Goal: Task Accomplishment & Management: Manage account settings

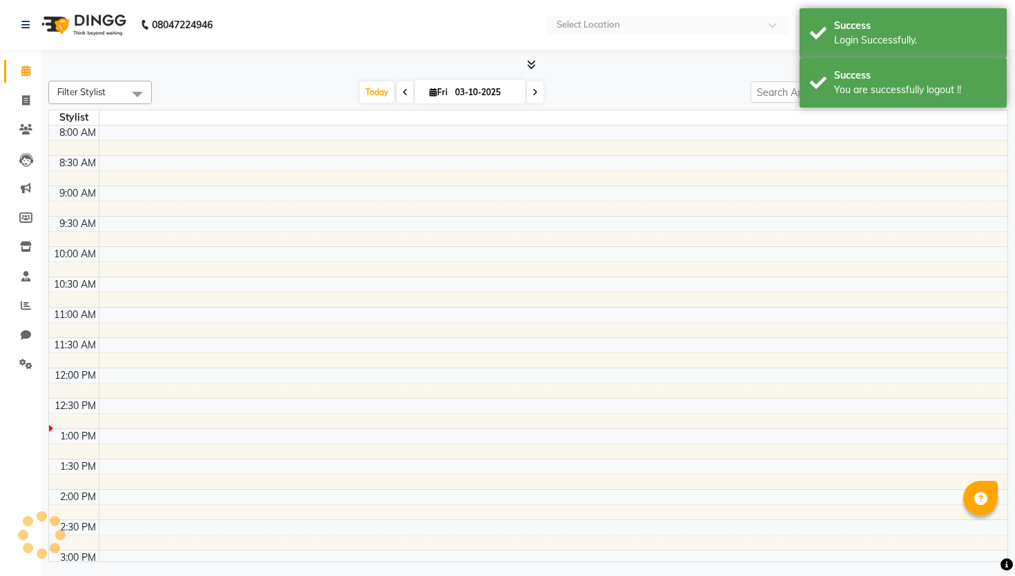
select select "en"
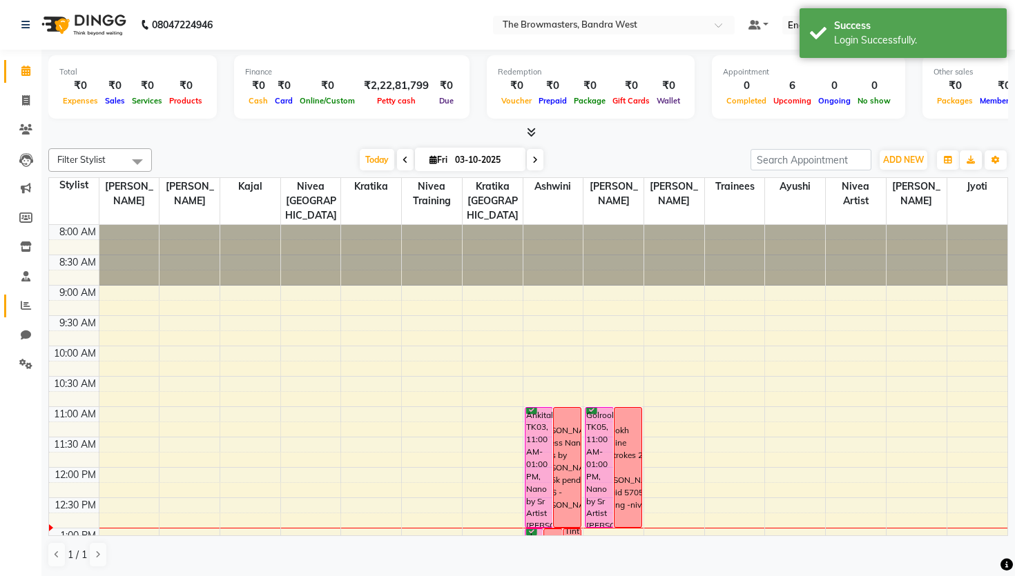
click at [20, 296] on link "Reports" at bounding box center [20, 306] width 33 height 23
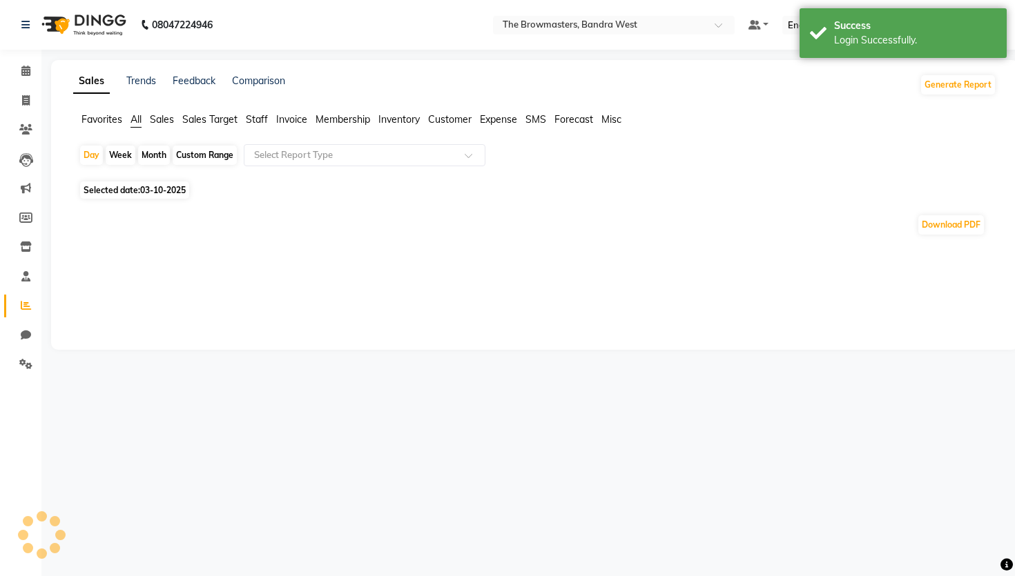
click at [342, 139] on app-reports "Favorites All Sales Sales Target Staff Invoice Membership Inventory Customer Ex…" at bounding box center [534, 180] width 939 height 135
click at [346, 153] on input "text" at bounding box center [350, 155] width 199 height 14
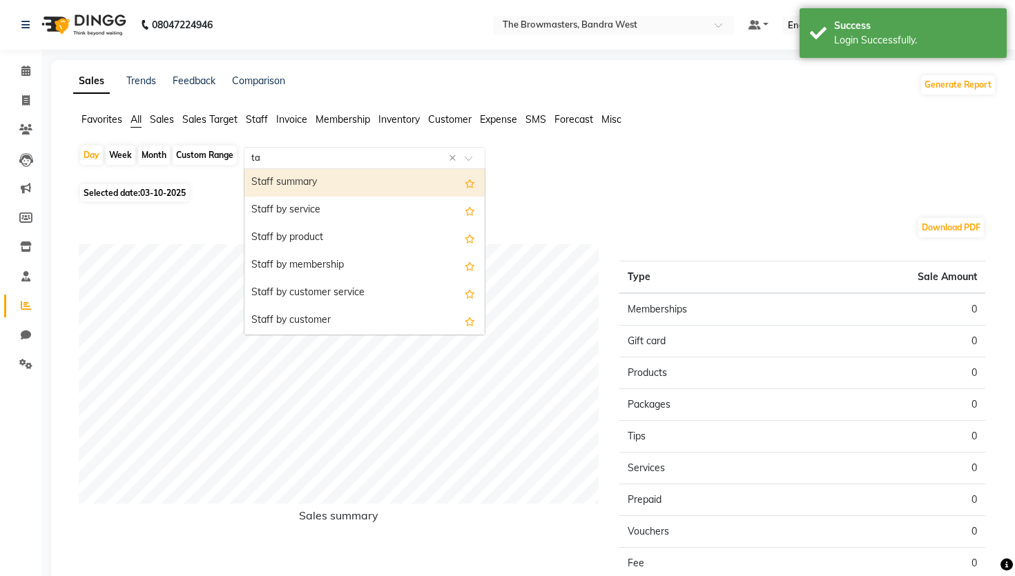
type input "t"
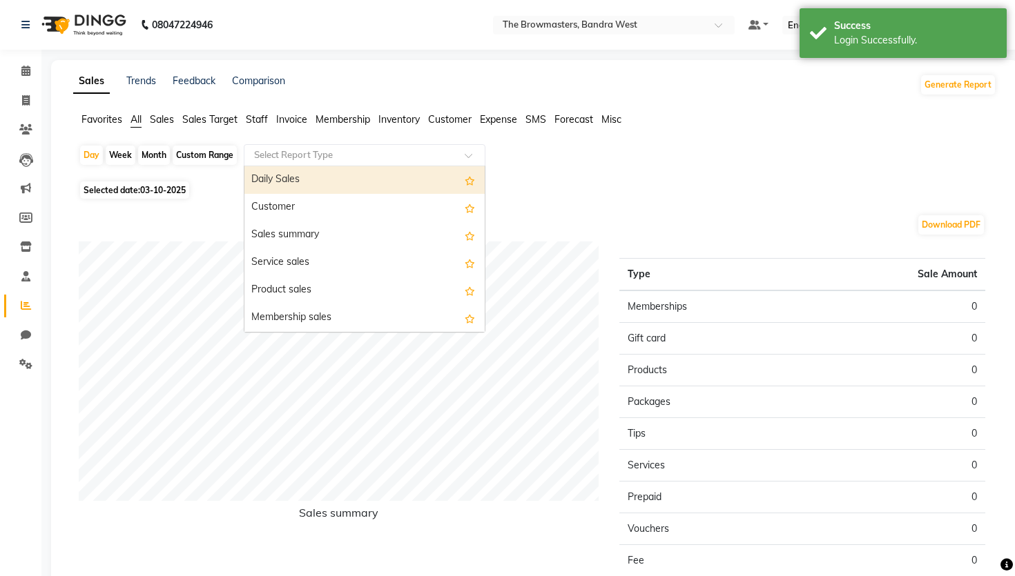
click at [155, 118] on span "Sales" at bounding box center [162, 119] width 24 height 12
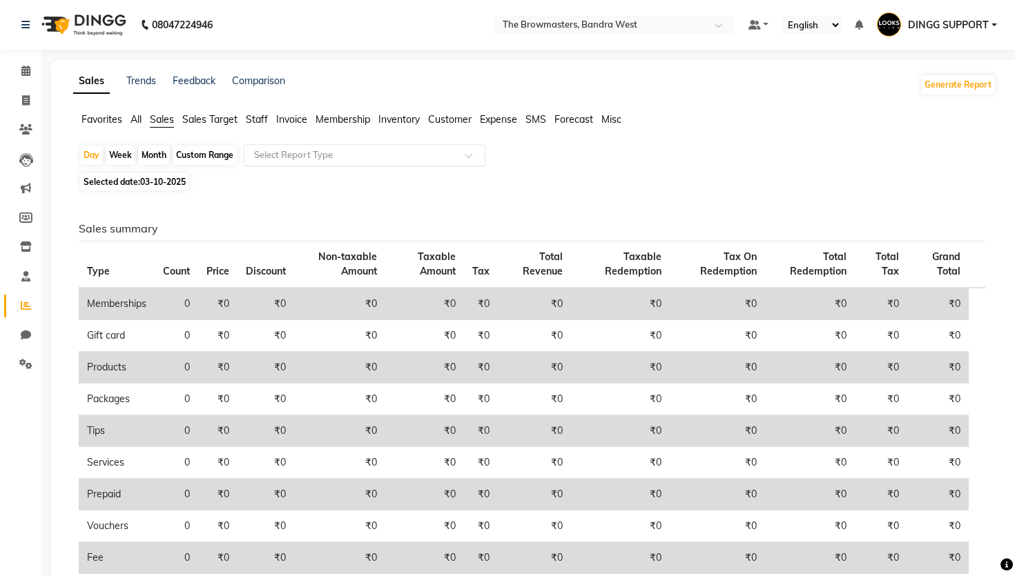
click at [328, 155] on input "text" at bounding box center [350, 155] width 199 height 14
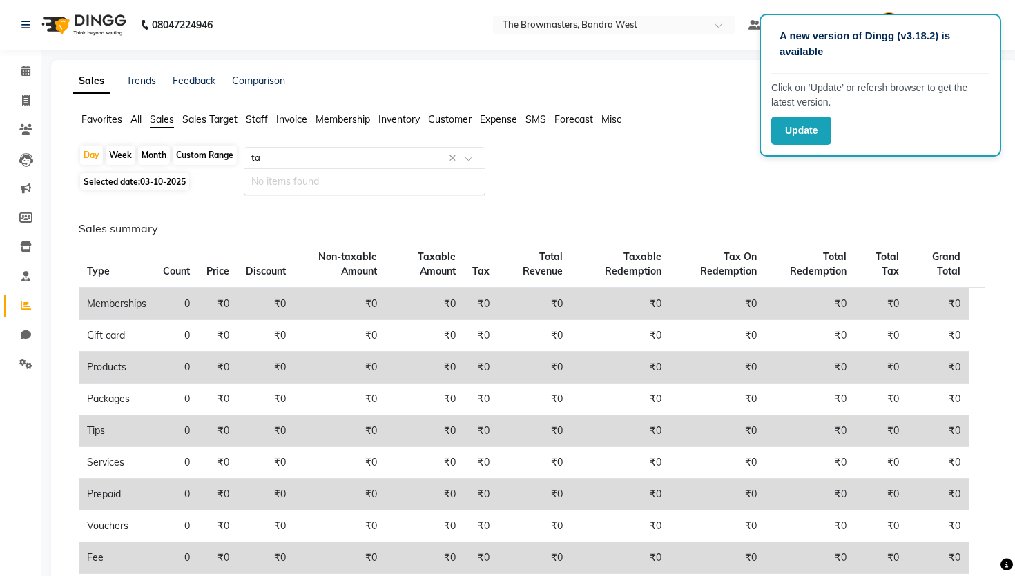
type input "t"
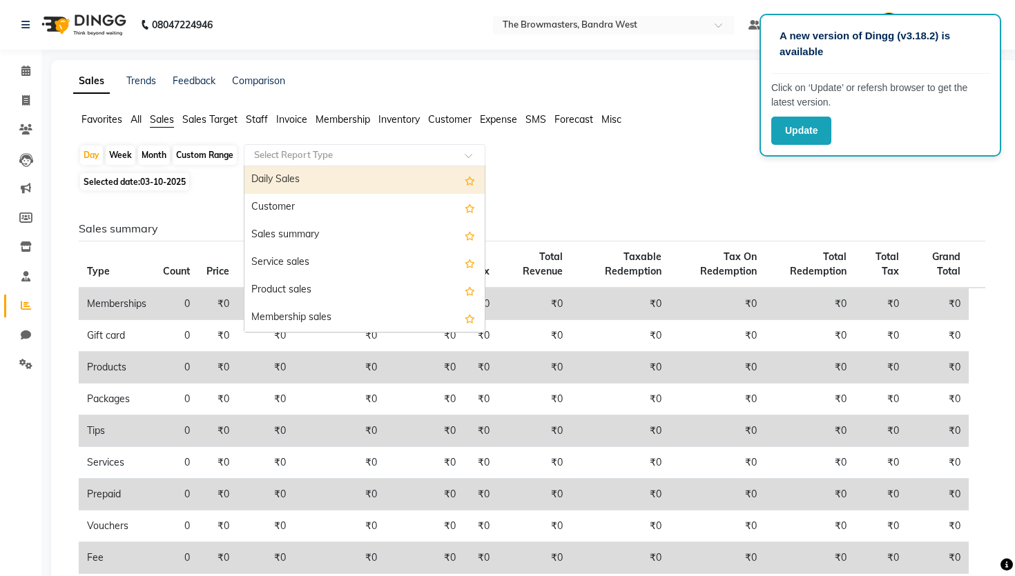
click at [225, 115] on span "Sales Target" at bounding box center [209, 119] width 55 height 12
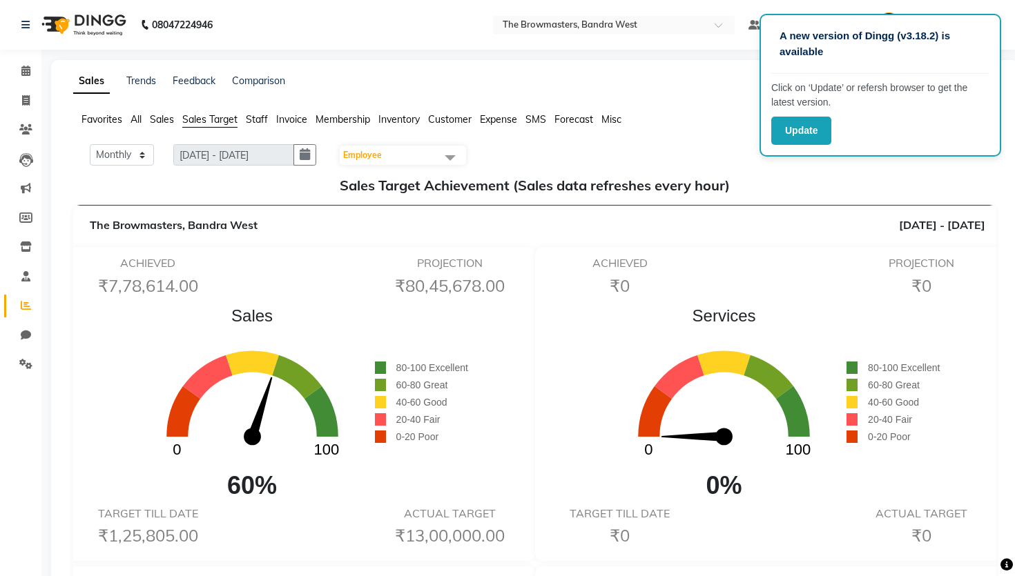
click at [254, 117] on span "Staff" at bounding box center [257, 119] width 22 height 12
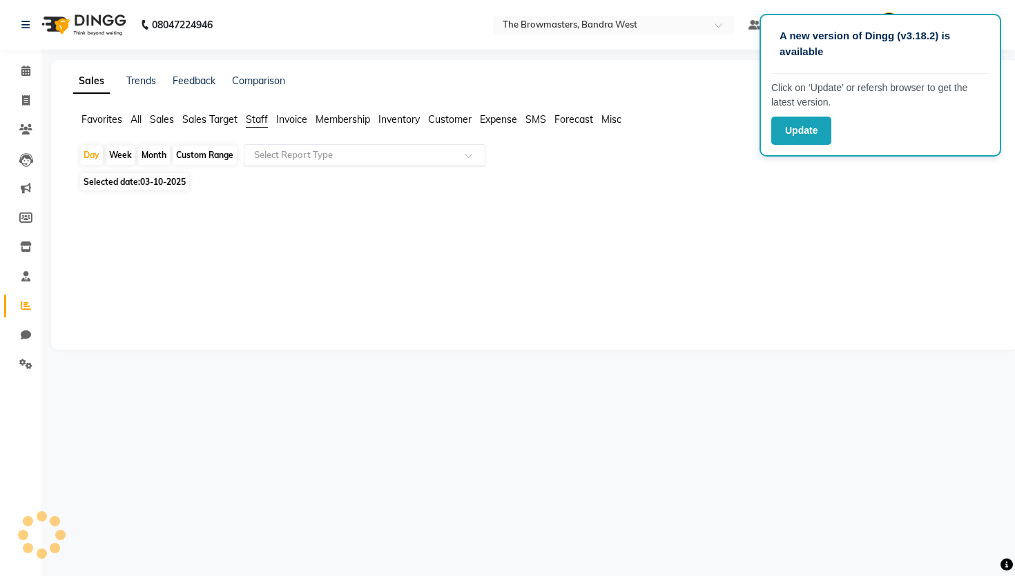
click at [313, 162] on div "Select Report Type" at bounding box center [365, 155] width 242 height 22
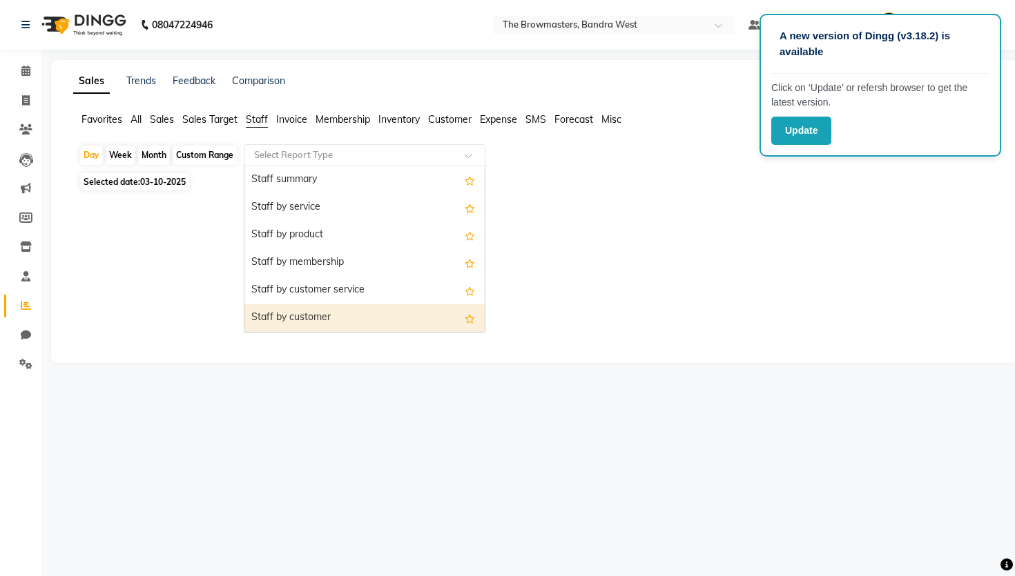
scroll to position [497, 0]
click at [314, 319] on div "Monthly Achievement Report" at bounding box center [364, 318] width 240 height 28
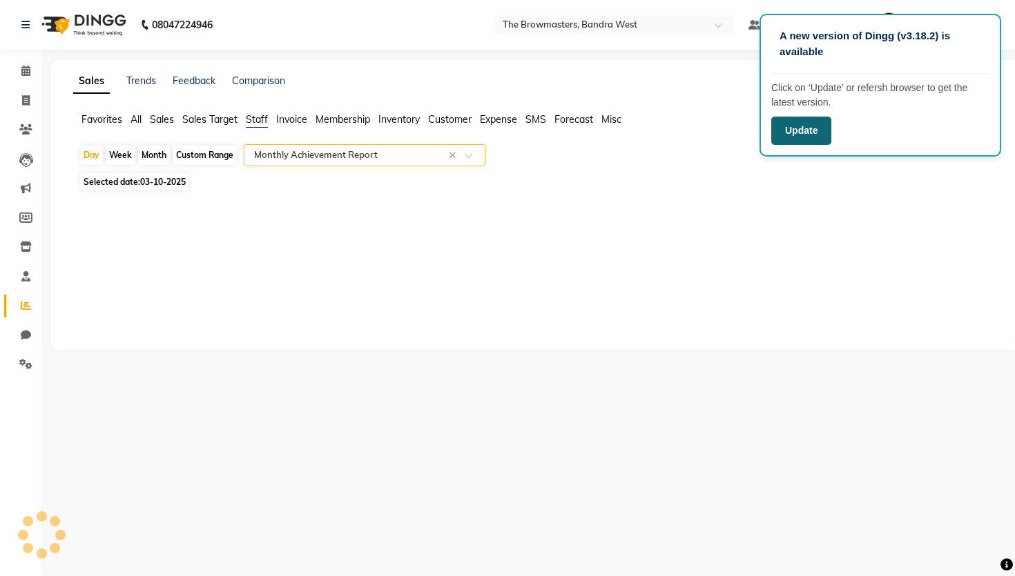
click at [806, 139] on button "Update" at bounding box center [801, 131] width 60 height 28
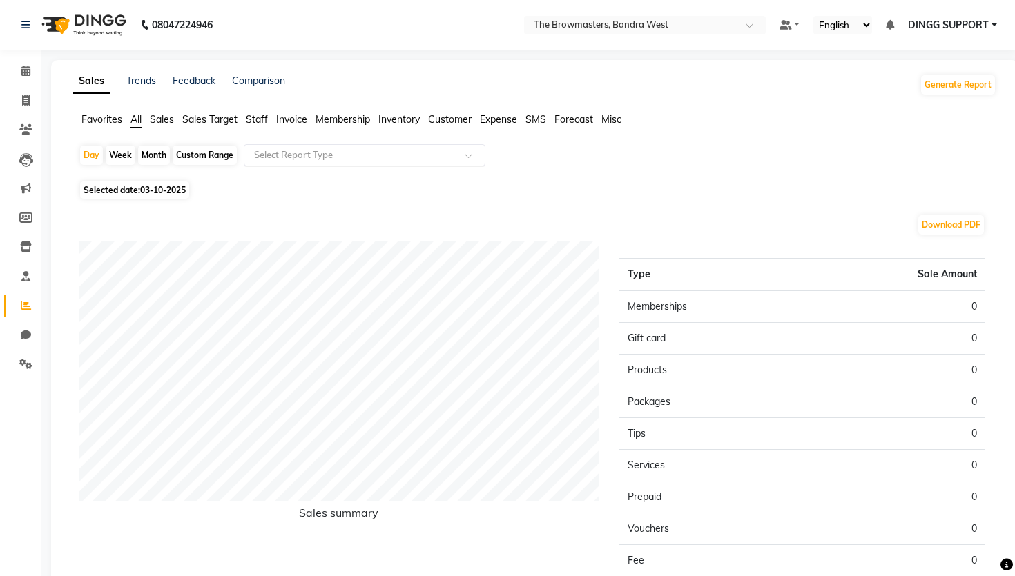
click at [384, 153] on input "text" at bounding box center [350, 155] width 199 height 14
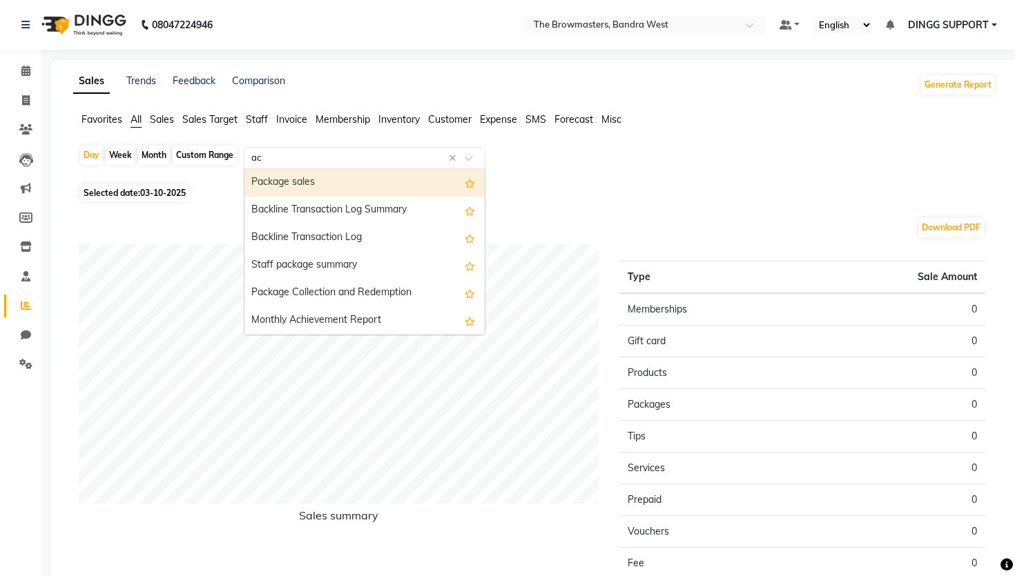
type input "ach"
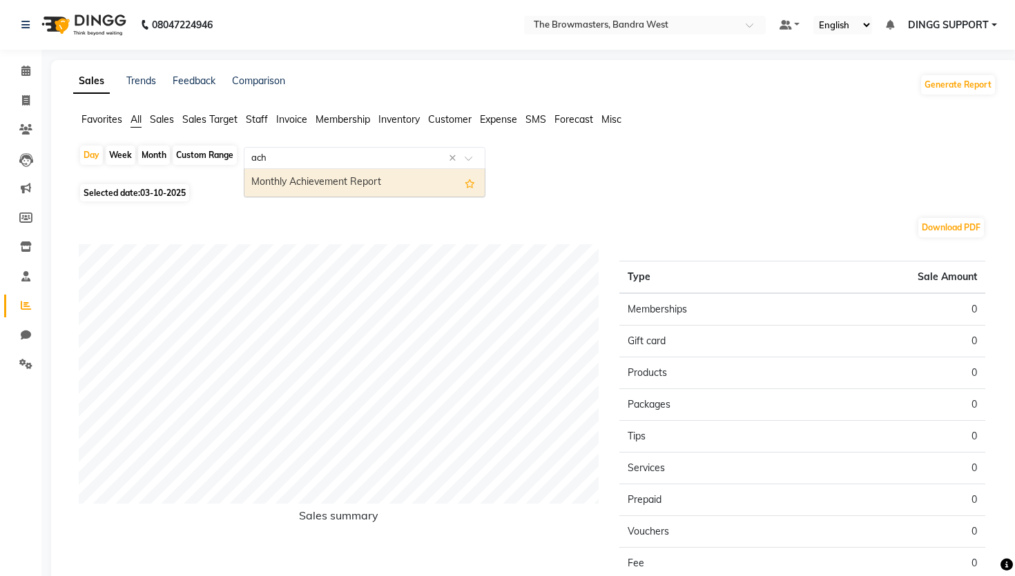
click at [360, 182] on div "Monthly Achievement Report" at bounding box center [364, 183] width 240 height 28
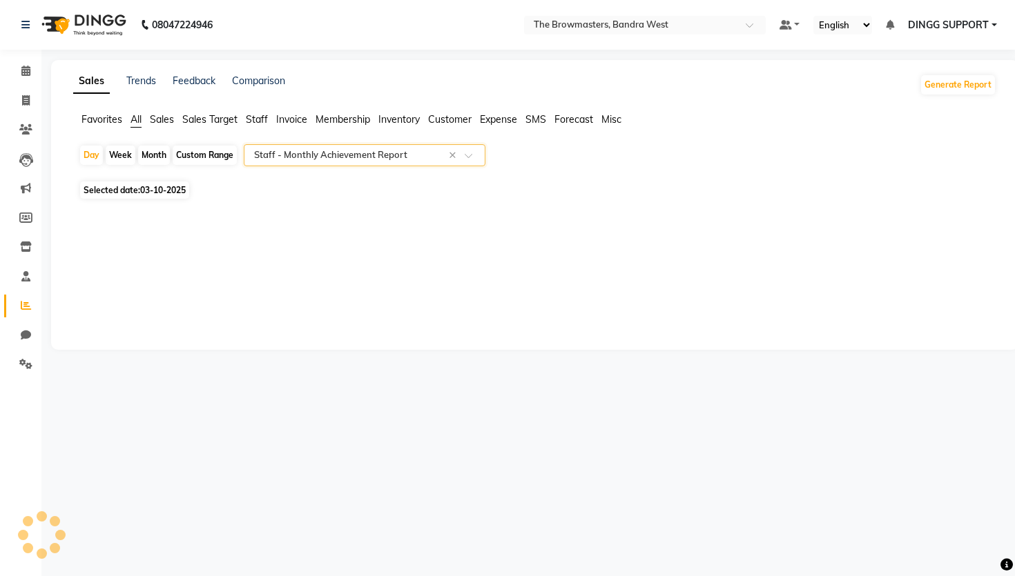
select select "full_report"
select select "csv"
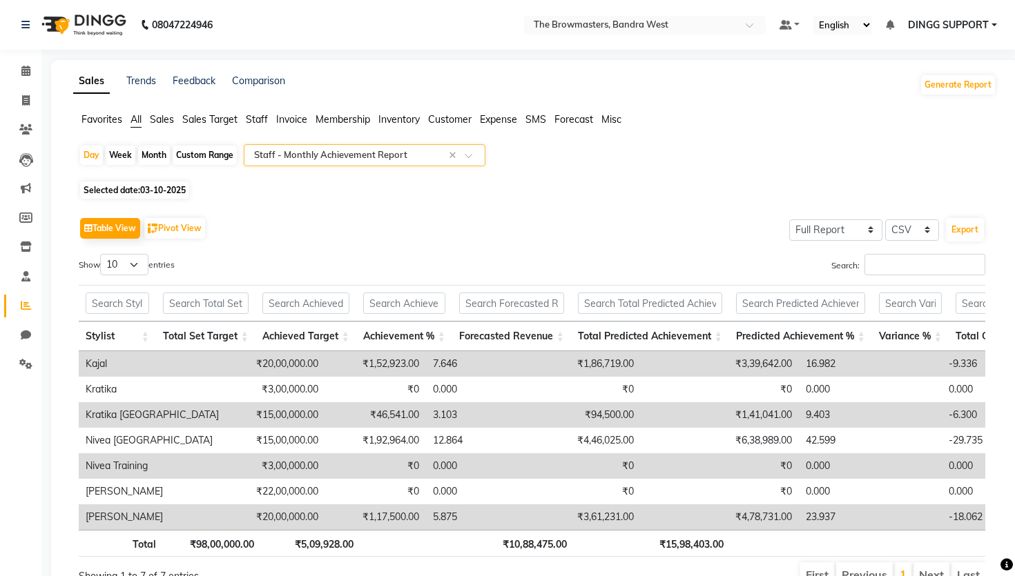
scroll to position [58, 0]
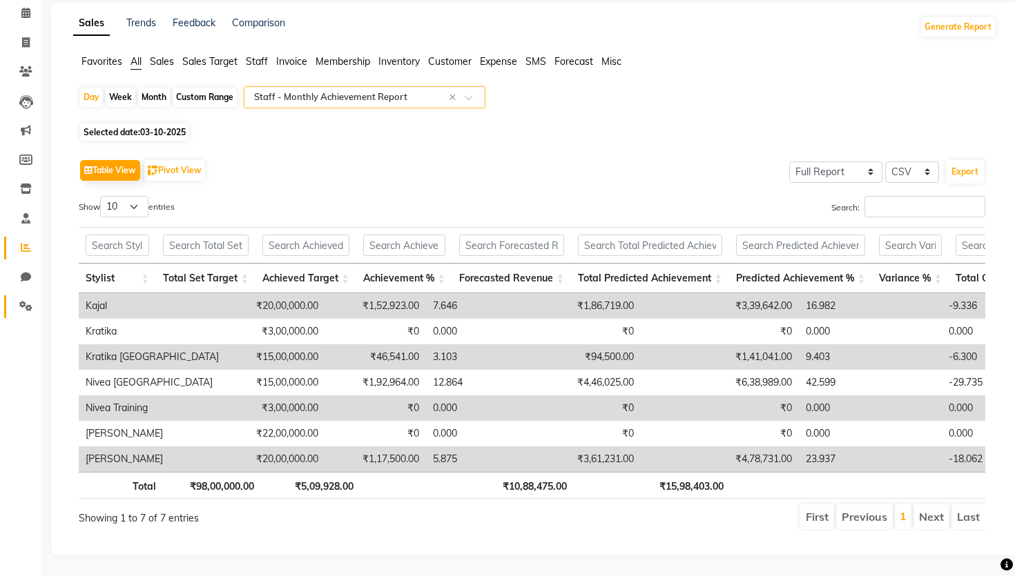
click at [23, 306] on icon at bounding box center [25, 306] width 13 height 10
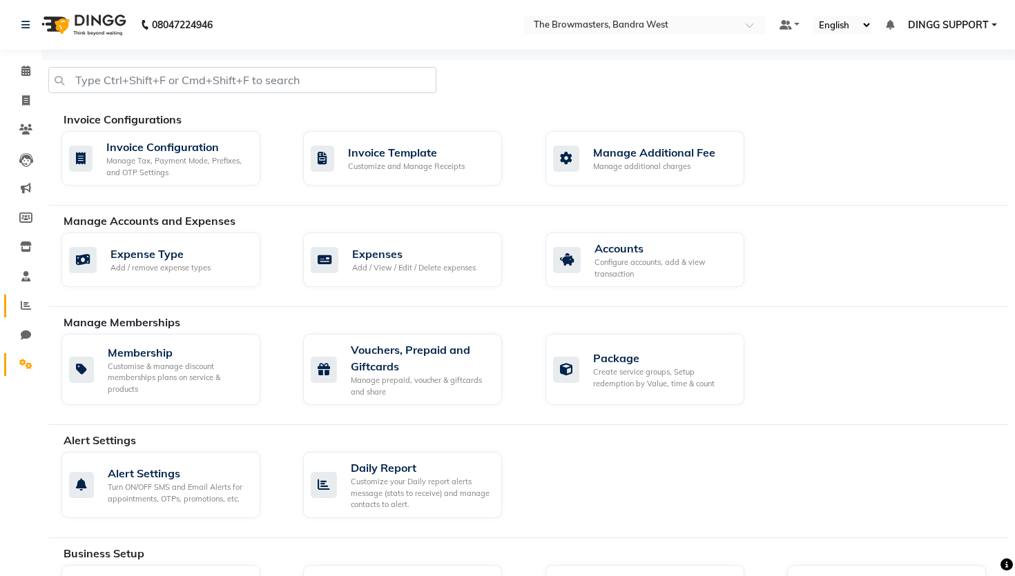
click at [35, 306] on span at bounding box center [26, 306] width 24 height 16
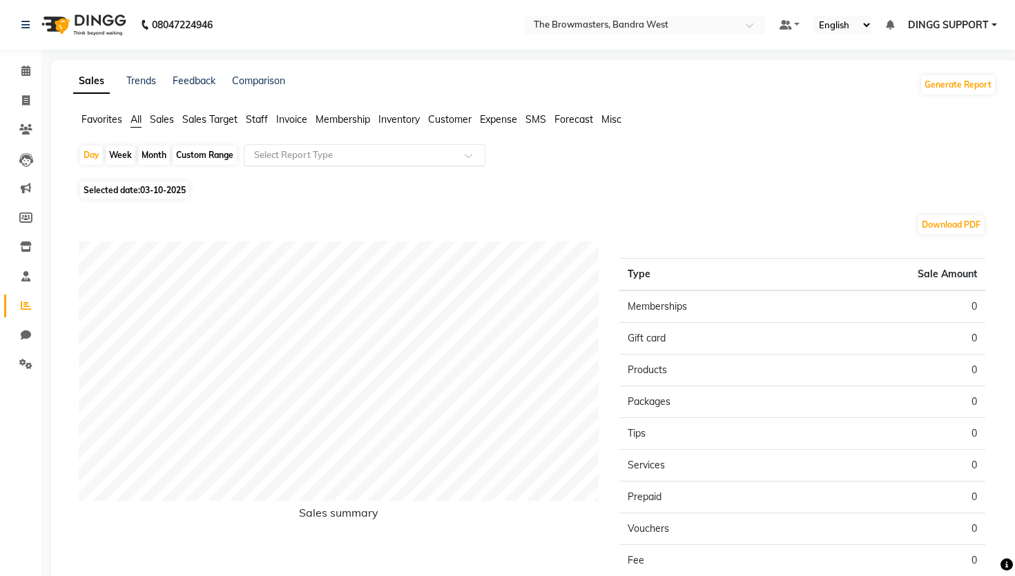
click at [382, 149] on input "text" at bounding box center [350, 155] width 199 height 14
click at [195, 119] on span "Sales Target" at bounding box center [209, 119] width 55 height 12
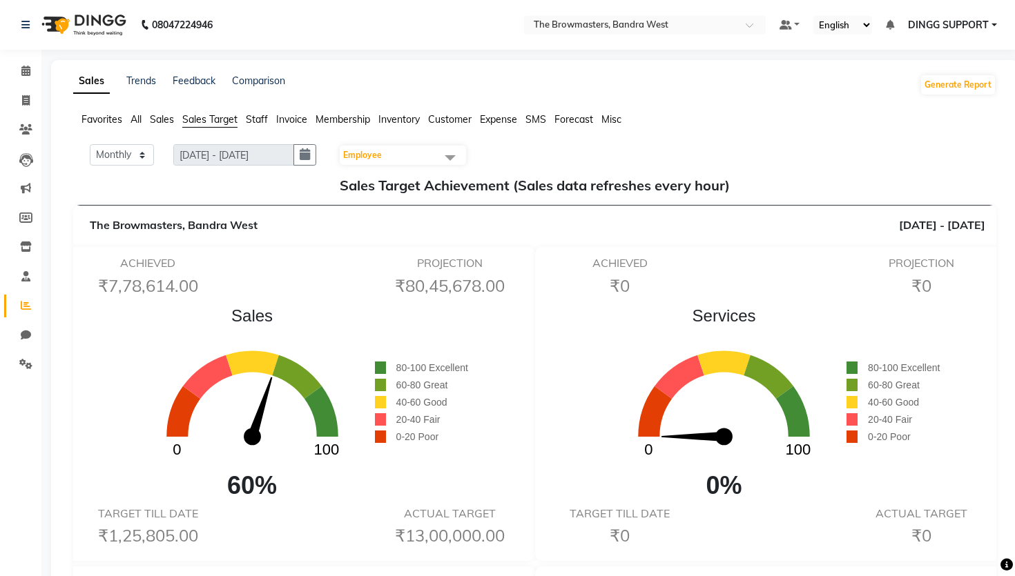
click at [411, 157] on span "Employee" at bounding box center [403, 155] width 126 height 19
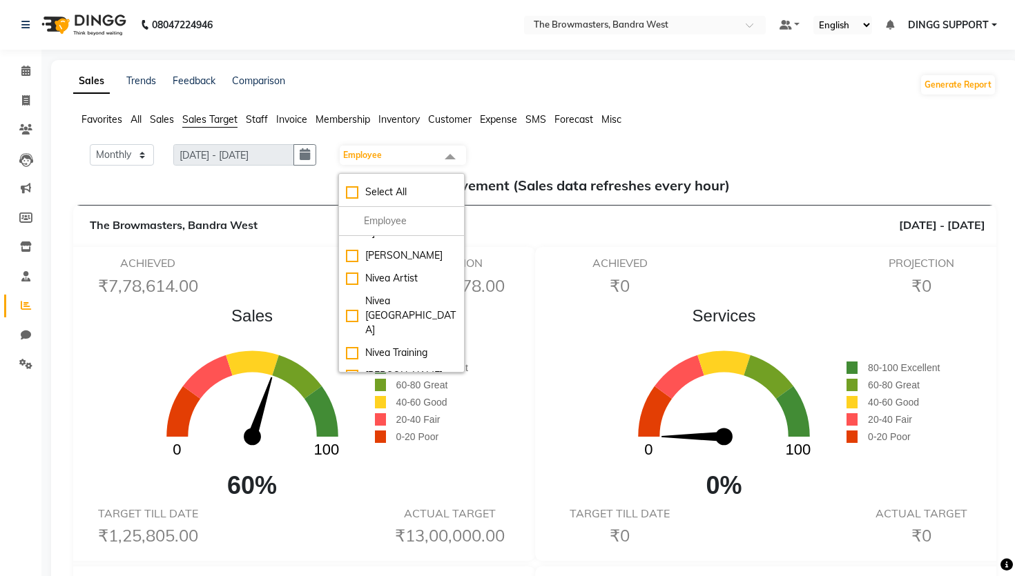
scroll to position [275, 0]
click at [396, 364] on div "[PERSON_NAME]" at bounding box center [401, 371] width 111 height 14
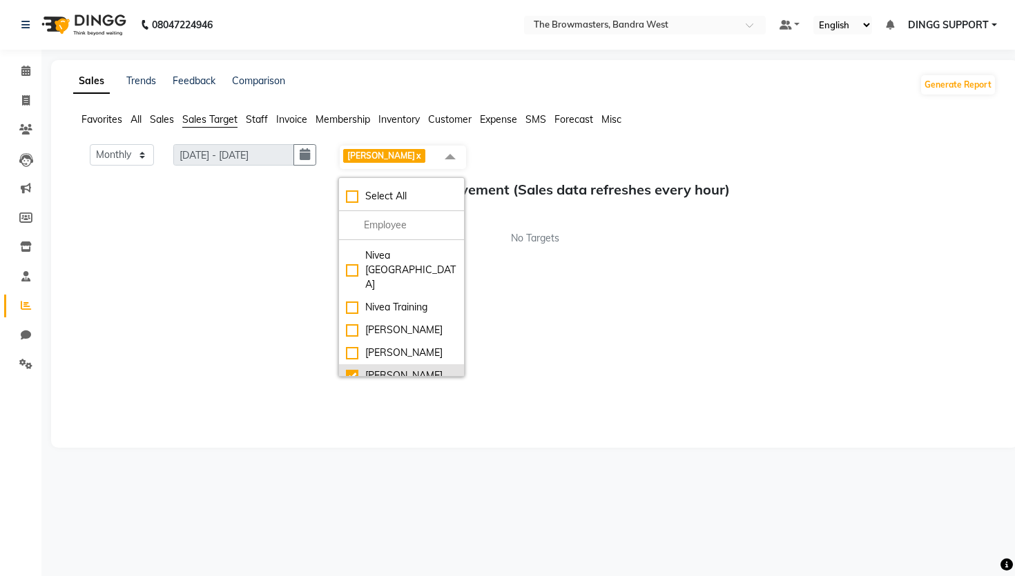
click at [387, 369] on div "[PERSON_NAME]" at bounding box center [401, 376] width 111 height 14
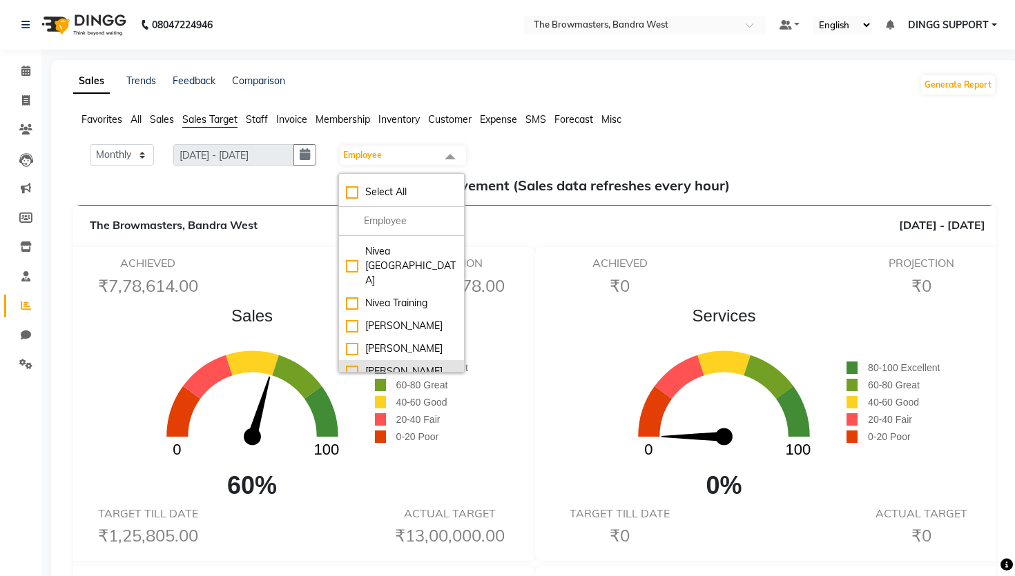
click at [411, 364] on div "[PERSON_NAME]" at bounding box center [401, 371] width 111 height 14
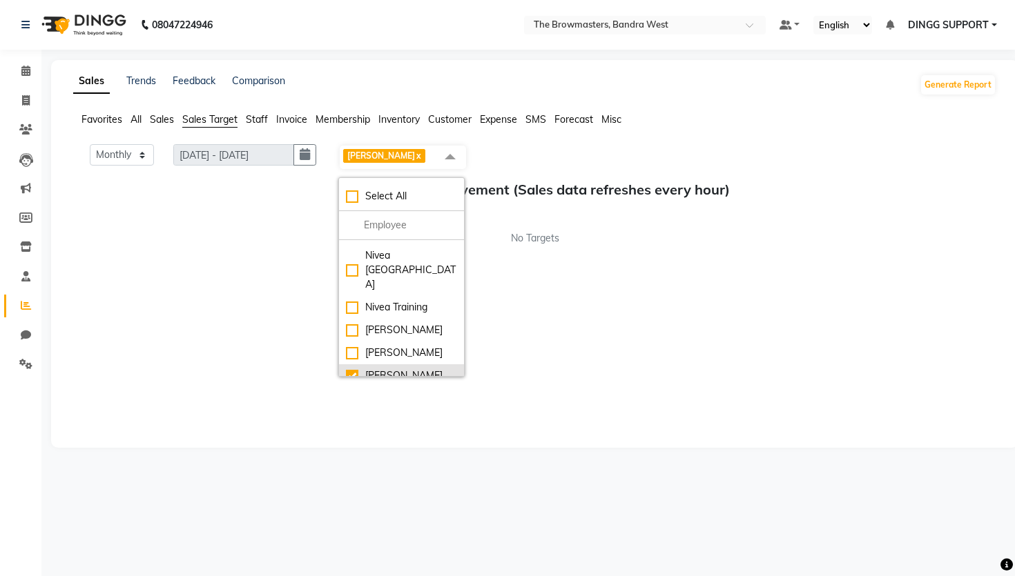
click at [411, 364] on li "[PERSON_NAME]" at bounding box center [401, 375] width 125 height 23
checkbox input "false"
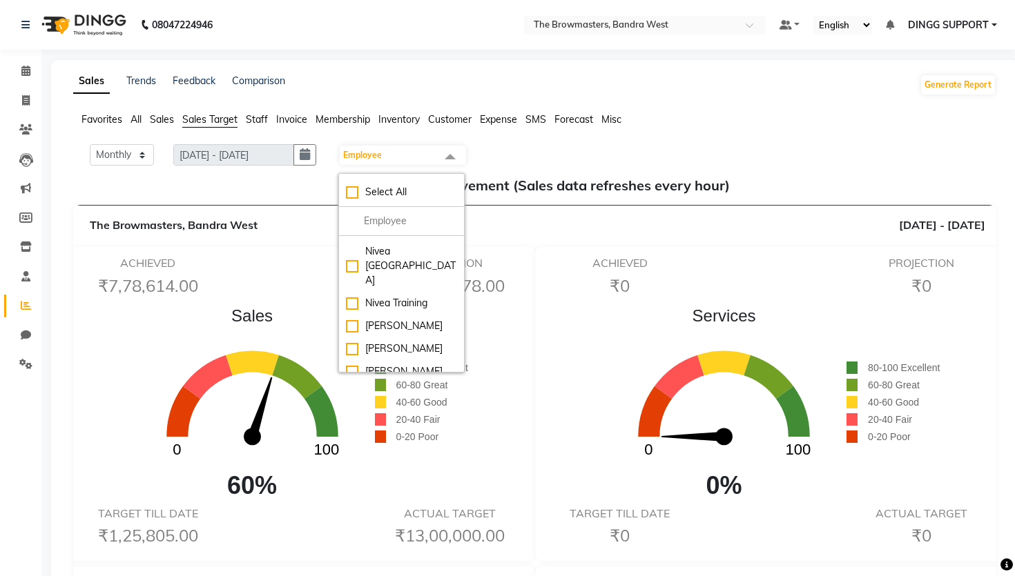
click at [574, 157] on div "Monthly Weekly [DATE] - [DATE] Employee Select All Ashmeey Singghai Ashwini [PE…" at bounding box center [535, 155] width 912 height 22
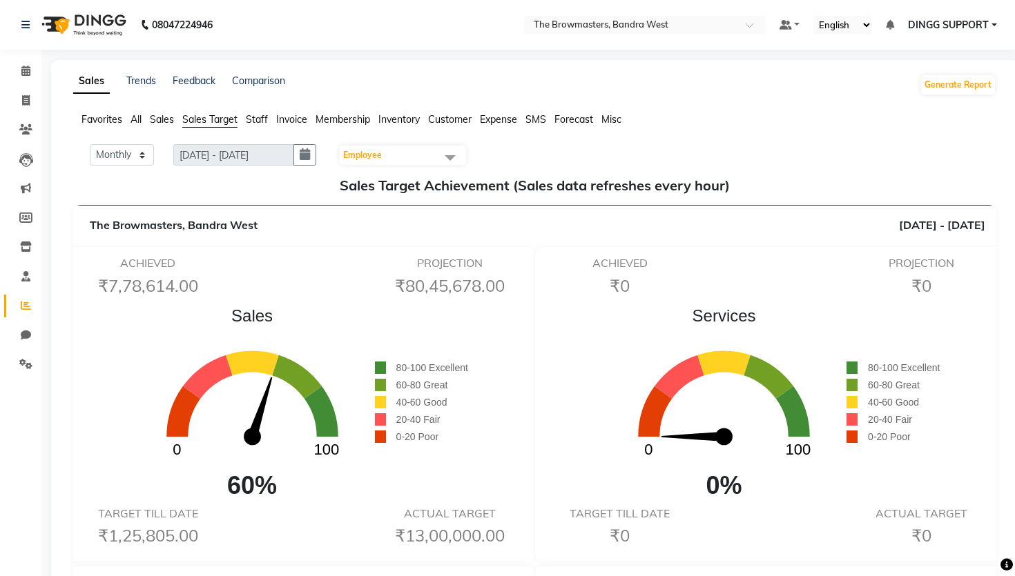
click at [371, 155] on span "Employee" at bounding box center [362, 155] width 39 height 10
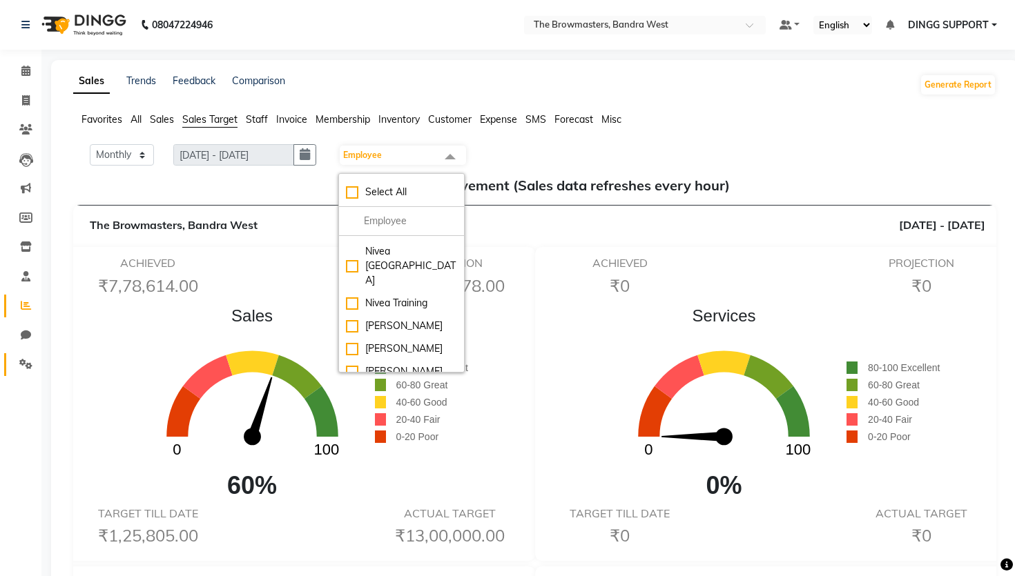
click at [17, 360] on span at bounding box center [26, 365] width 24 height 16
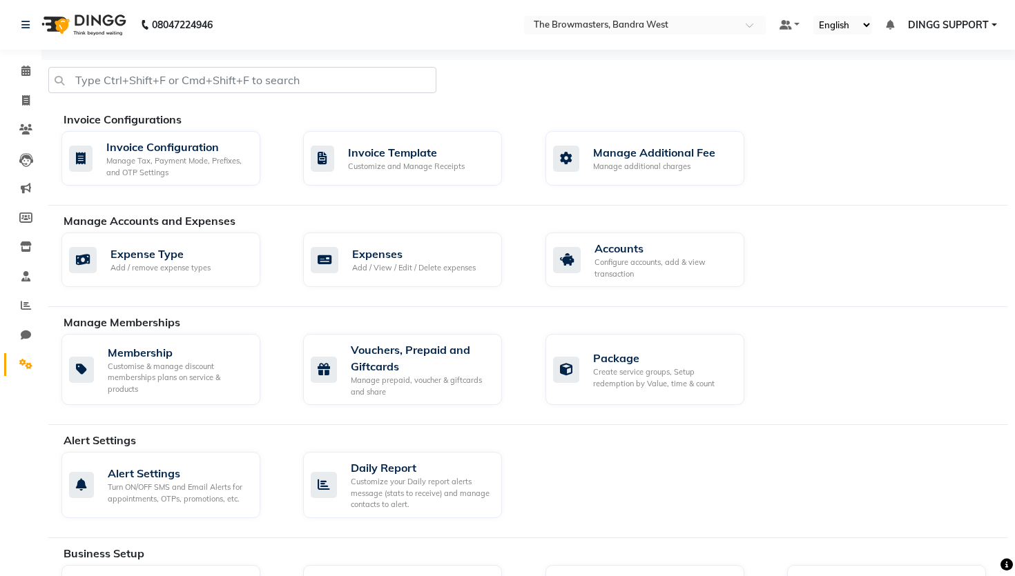
click at [17, 294] on li "Reports" at bounding box center [20, 306] width 41 height 30
click at [17, 286] on link "Staff" at bounding box center [20, 277] width 33 height 23
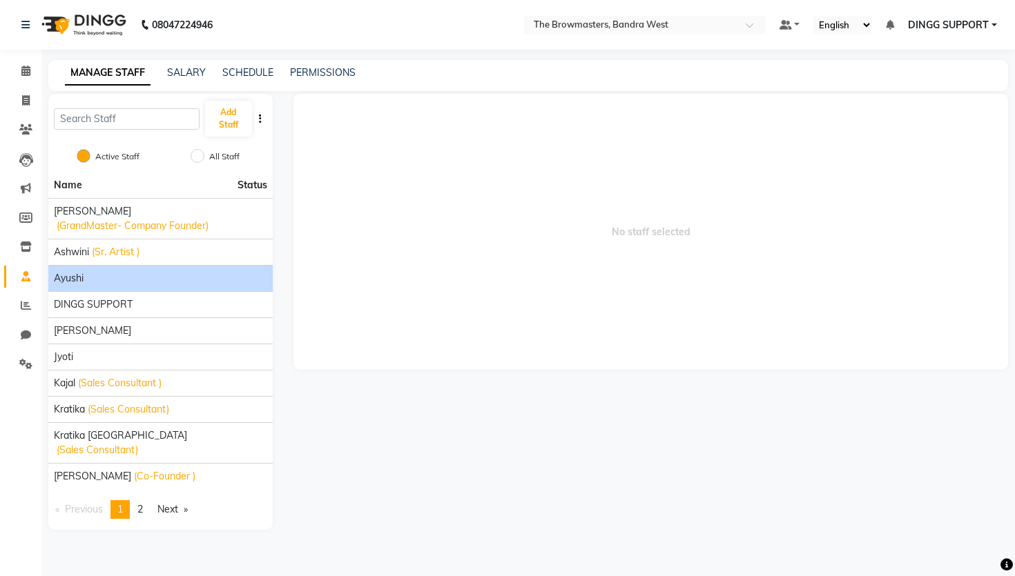
click at [92, 269] on li "Ayushi" at bounding box center [160, 278] width 224 height 26
click at [92, 281] on div "Ayushi" at bounding box center [160, 278] width 213 height 14
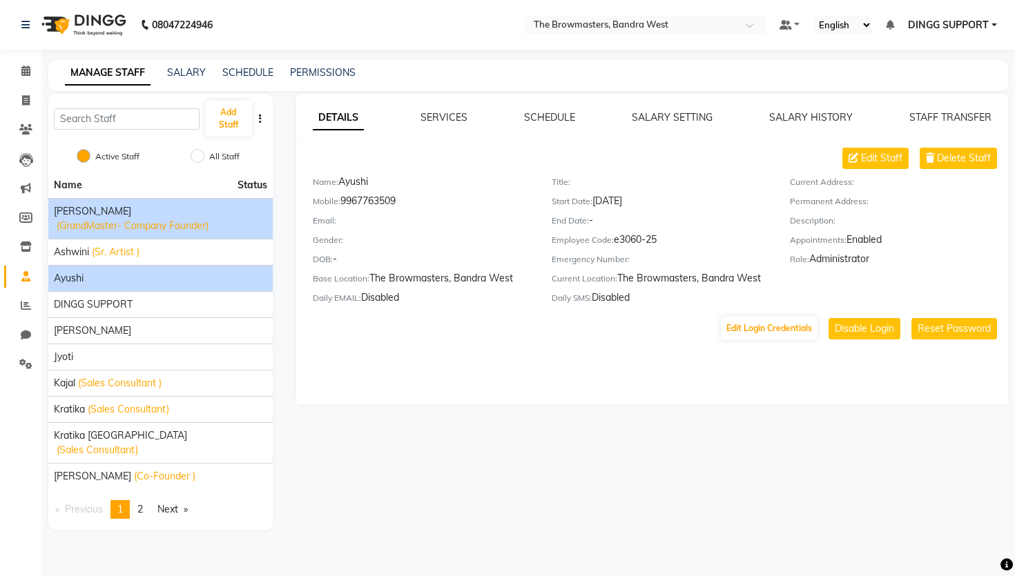
click at [206, 226] on span "(GrandMaster- Company Founder)" at bounding box center [133, 226] width 152 height 14
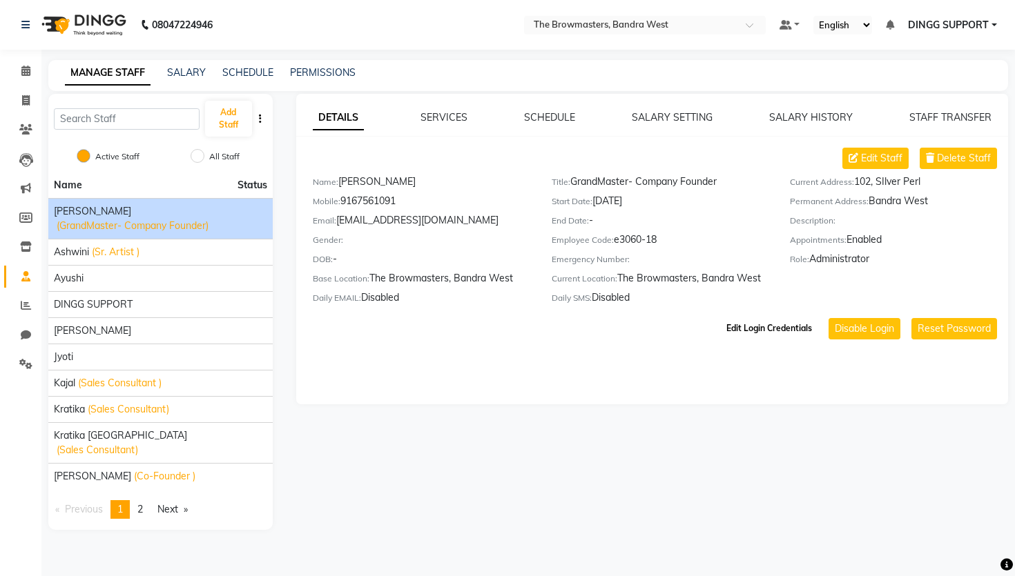
click at [725, 332] on button "Edit Login Credentials" at bounding box center [769, 328] width 97 height 23
select select "3389"
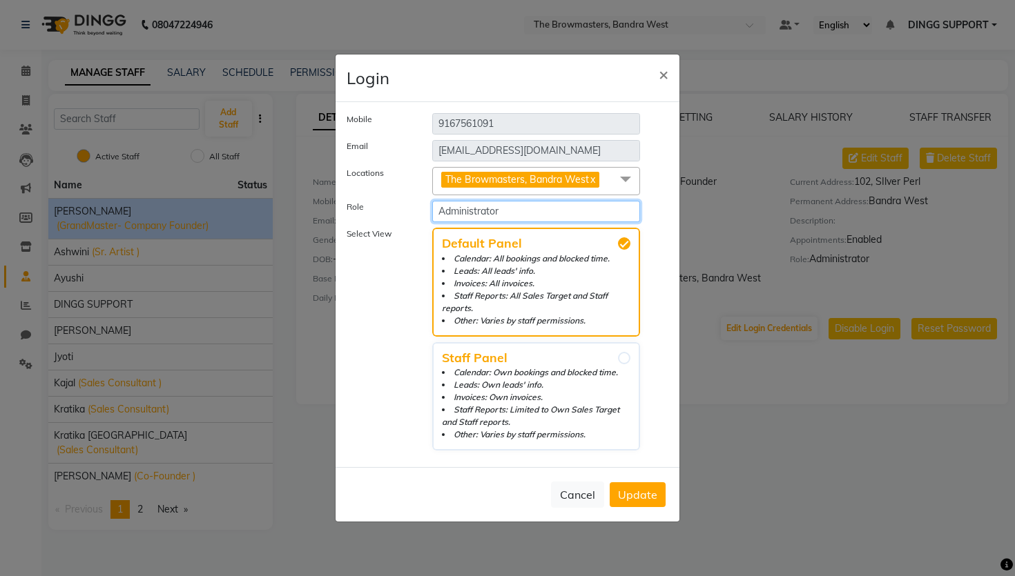
click at [491, 215] on select "Select Role Operator Manager Administrator" at bounding box center [536, 211] width 208 height 21
click at [654, 85] on button "×" at bounding box center [663, 74] width 32 height 39
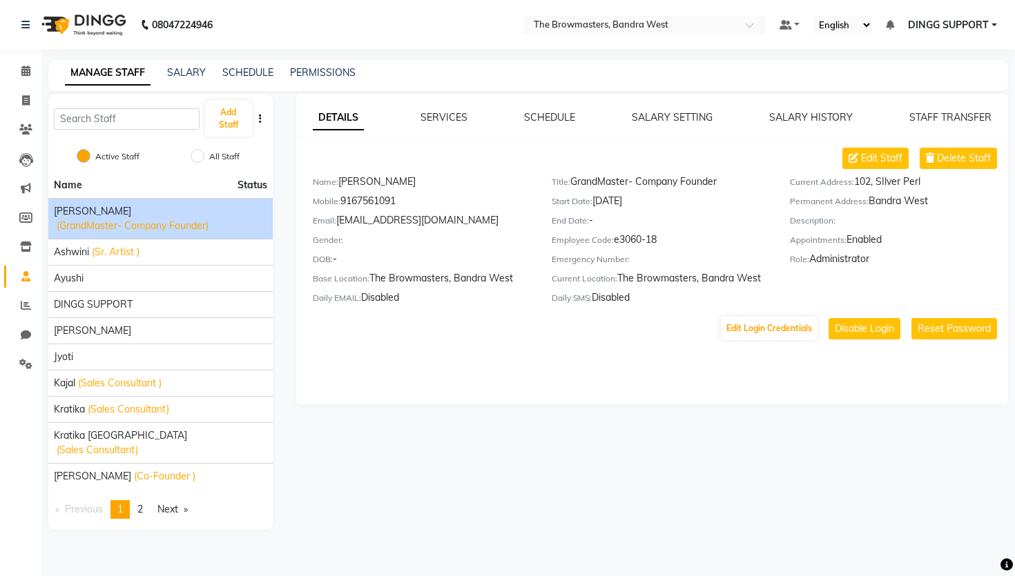
drag, startPoint x: 342, startPoint y: 204, endPoint x: 420, endPoint y: 204, distance: 78.7
click at [420, 204] on div "Mobile: [PHONE_NUMBER]" at bounding box center [422, 203] width 218 height 19
drag, startPoint x: 420, startPoint y: 204, endPoint x: 342, endPoint y: 205, distance: 78.7
click at [341, 205] on div "Mobile: [PHONE_NUMBER]" at bounding box center [422, 203] width 218 height 19
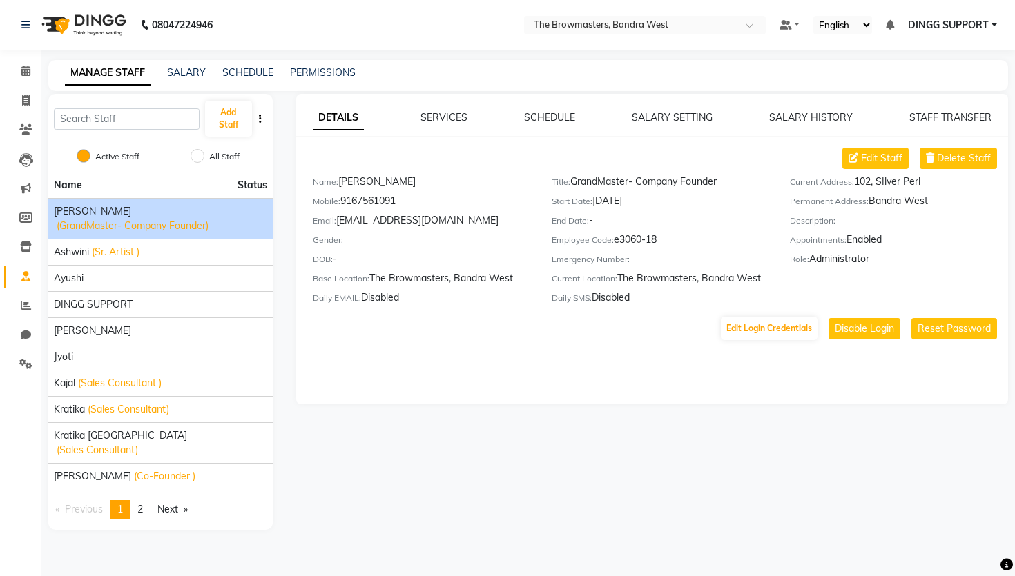
click at [342, 205] on div "Mobile: [PHONE_NUMBER]" at bounding box center [422, 203] width 218 height 19
drag, startPoint x: 342, startPoint y: 205, endPoint x: 420, endPoint y: 205, distance: 78.0
click at [420, 205] on div "Mobile: [PHONE_NUMBER]" at bounding box center [422, 203] width 218 height 19
click at [111, 282] on div "Ayushi" at bounding box center [160, 278] width 213 height 14
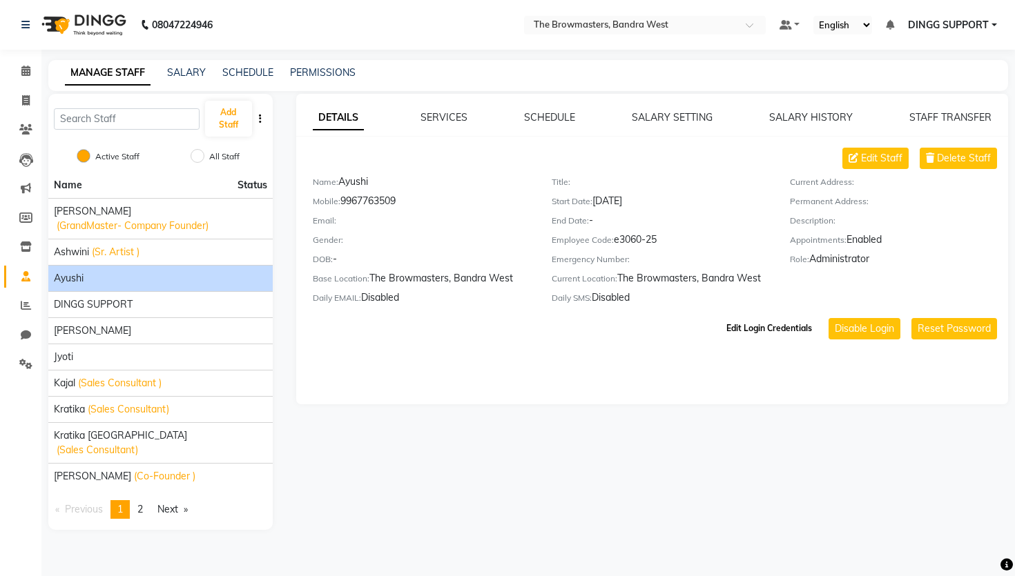
click at [774, 331] on button "Edit Login Credentials" at bounding box center [769, 328] width 97 height 23
select select "3389"
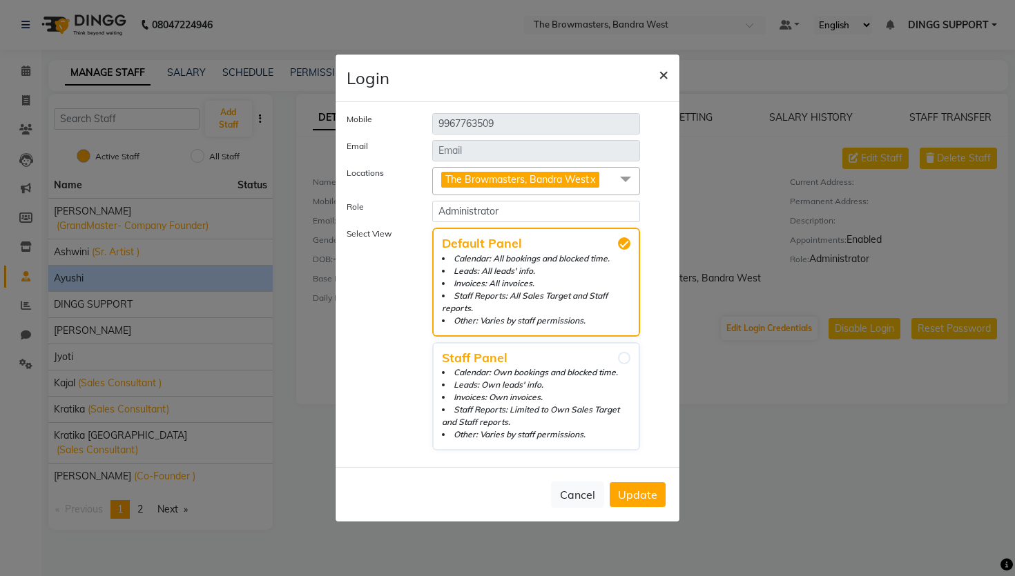
click at [658, 88] on button "×" at bounding box center [663, 74] width 32 height 39
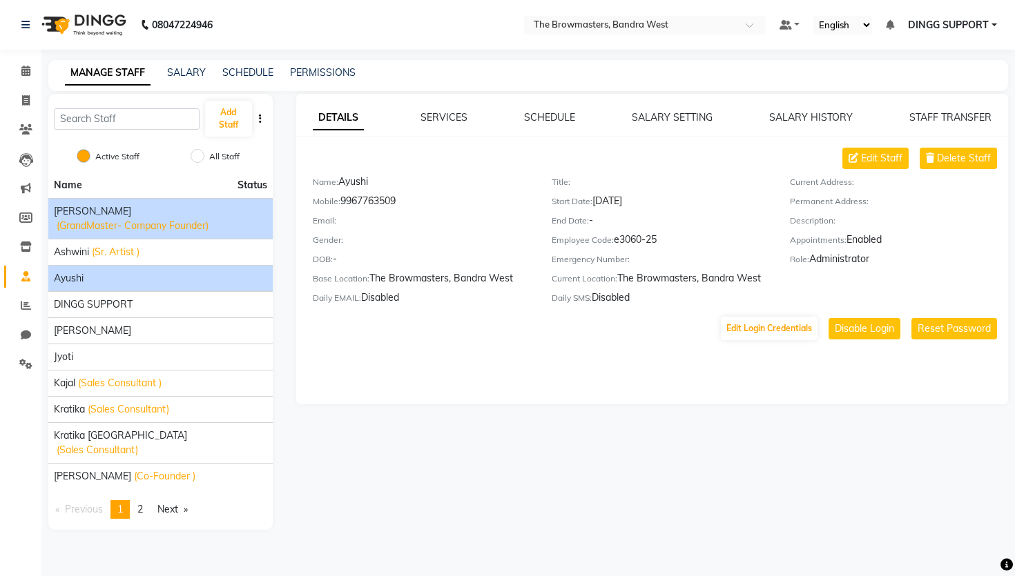
click at [155, 214] on div "[PERSON_NAME] (GrandMaster- Company Founder)" at bounding box center [160, 218] width 213 height 29
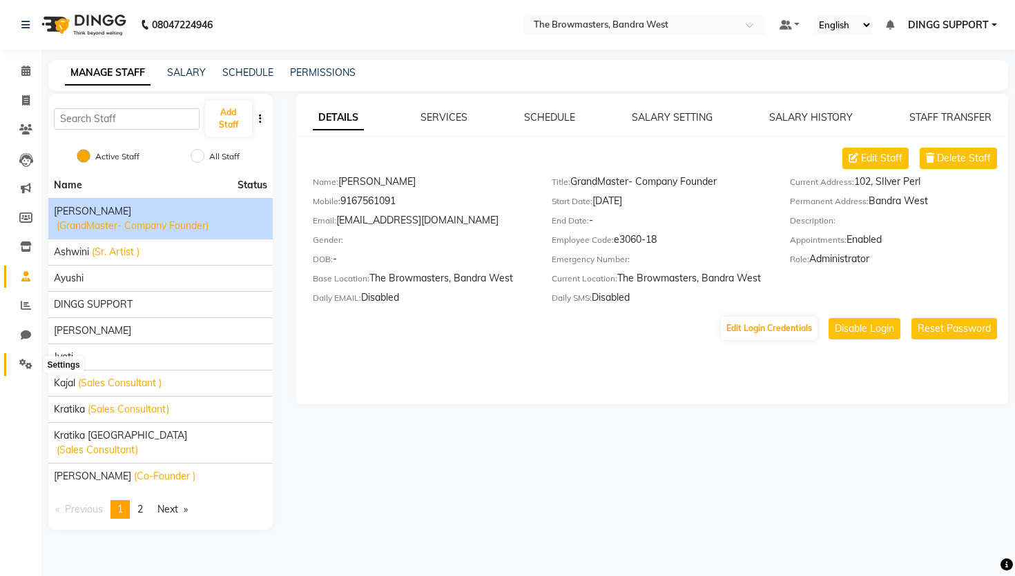
click at [29, 367] on icon at bounding box center [25, 364] width 13 height 10
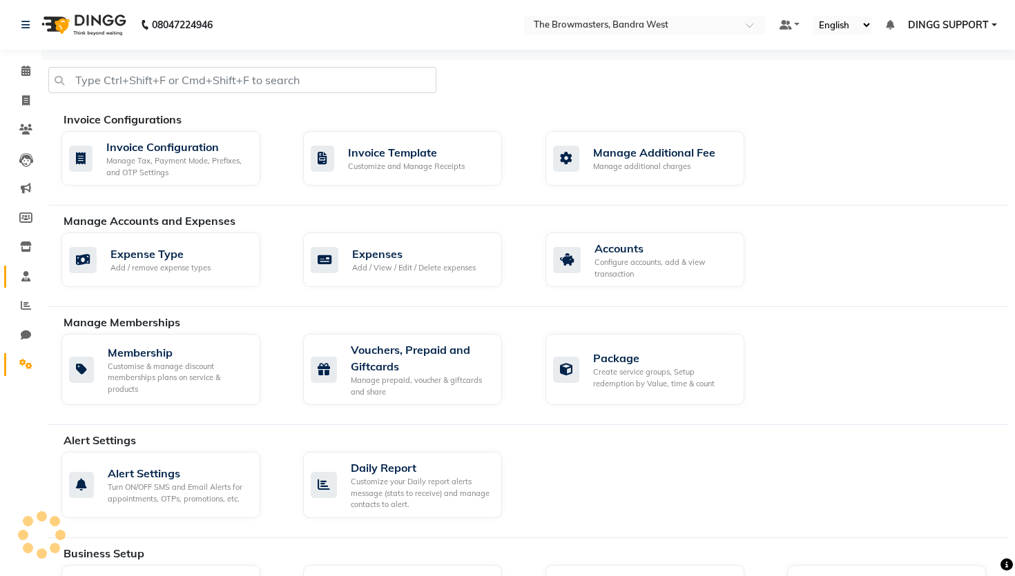
click at [14, 282] on span at bounding box center [26, 277] width 24 height 16
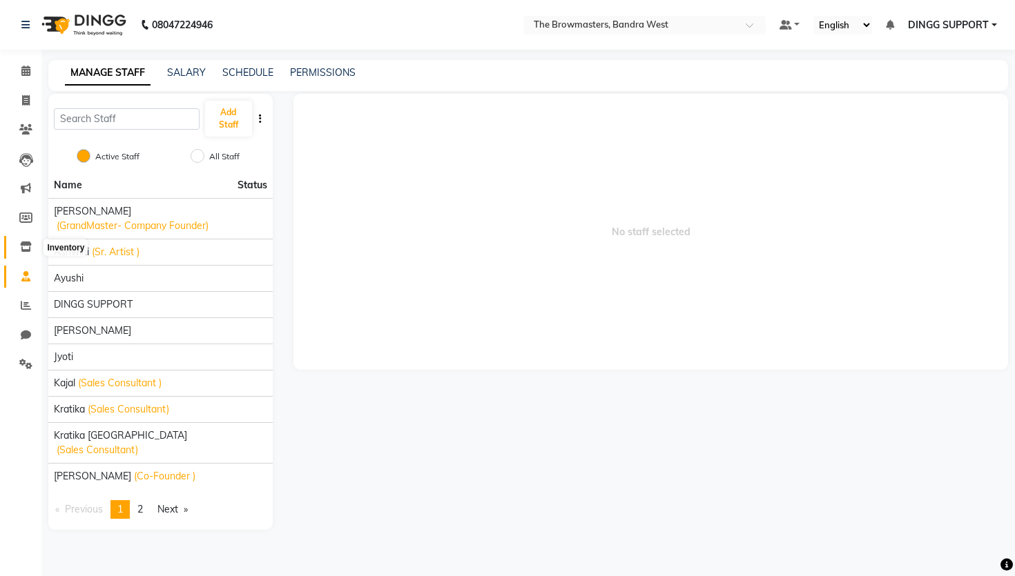
click at [23, 251] on icon at bounding box center [26, 247] width 12 height 10
select select
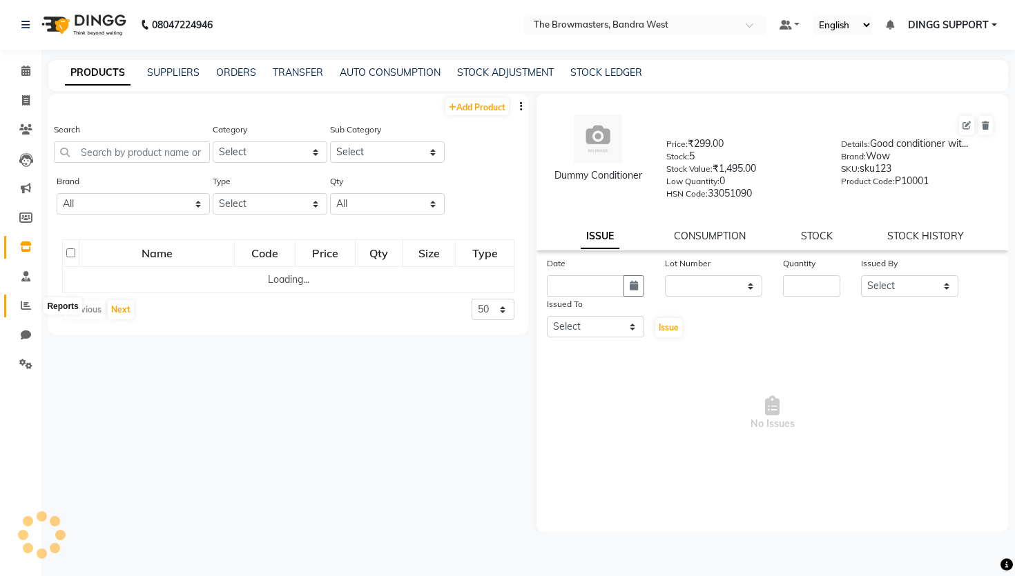
click at [23, 308] on icon at bounding box center [26, 305] width 10 height 10
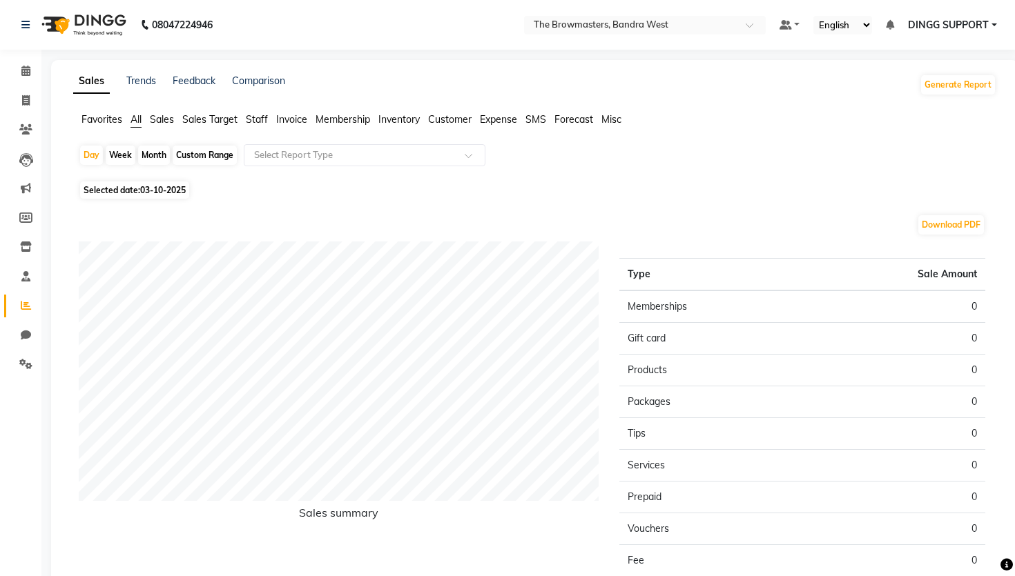
click at [218, 120] on span "Sales Target" at bounding box center [209, 119] width 55 height 12
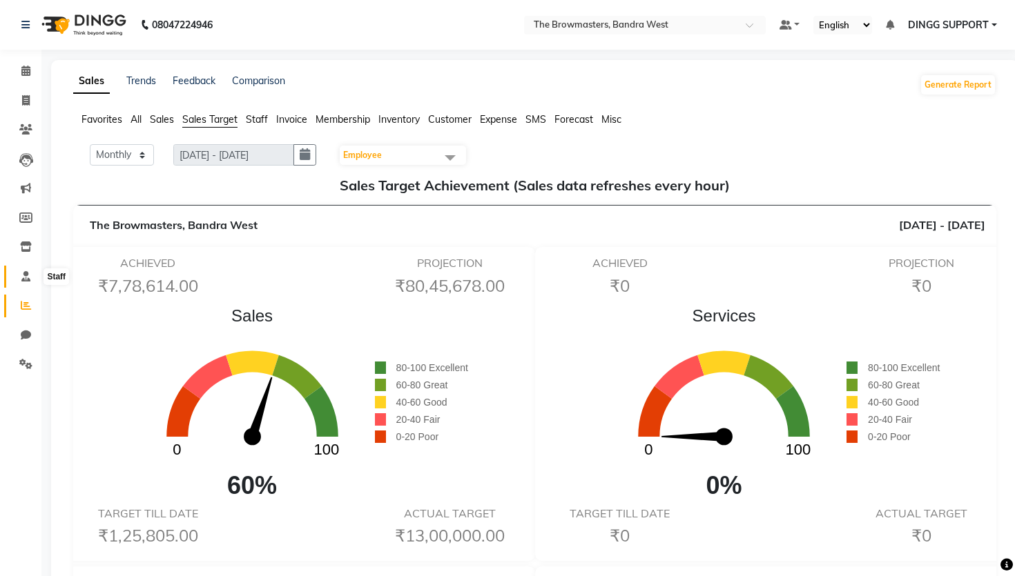
click at [24, 275] on icon at bounding box center [25, 276] width 9 height 10
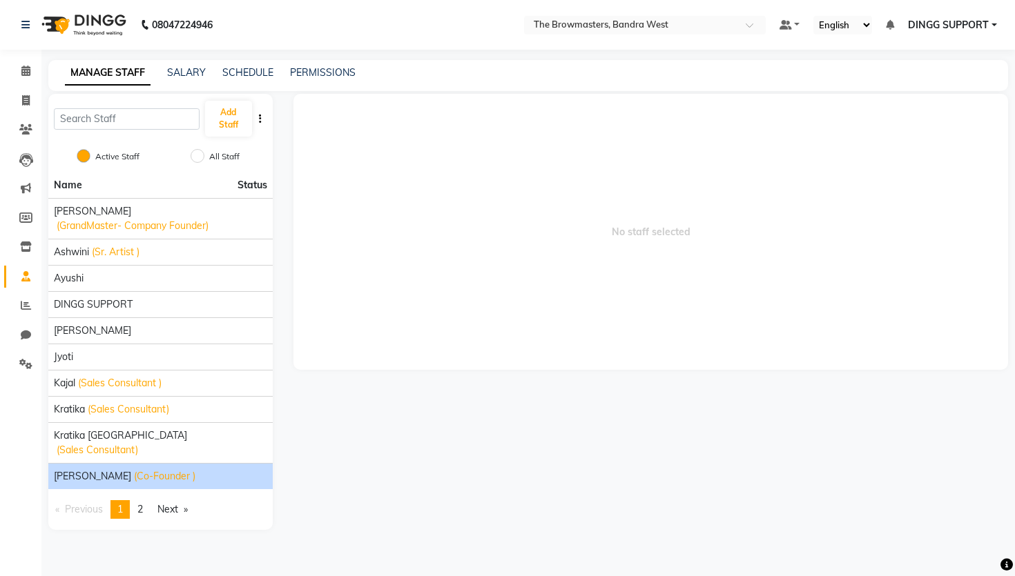
click at [145, 469] on span "(Co-Founder )" at bounding box center [164, 476] width 61 height 14
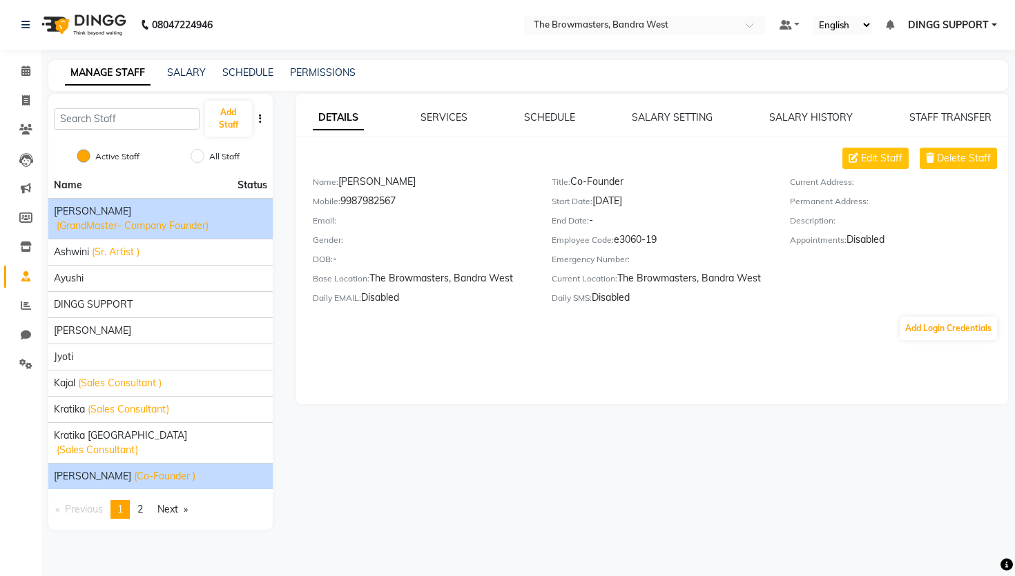
click at [171, 210] on div "[PERSON_NAME] (GrandMaster- Company Founder)" at bounding box center [160, 218] width 213 height 29
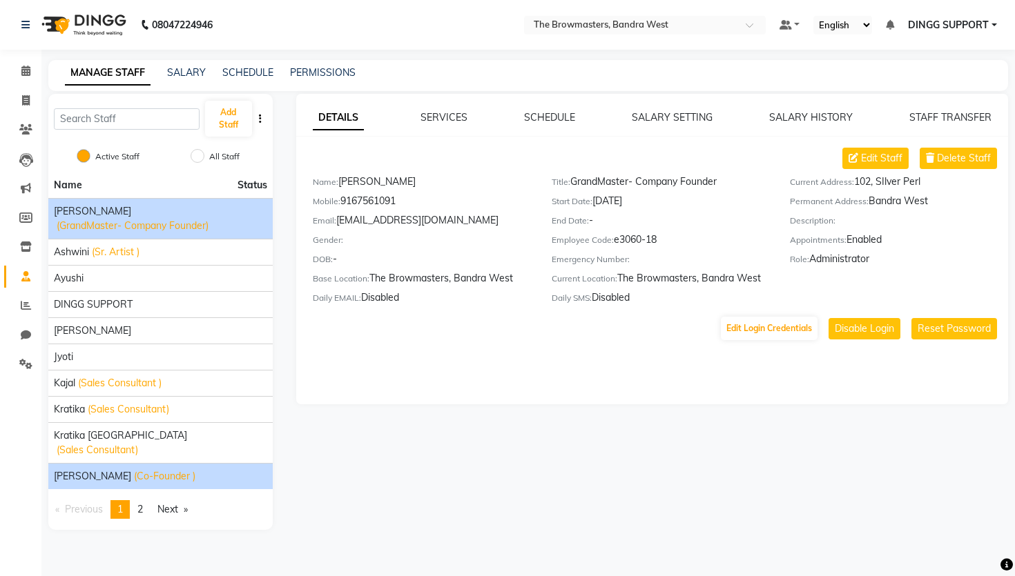
click at [169, 469] on span "(Co-Founder )" at bounding box center [164, 476] width 61 height 14
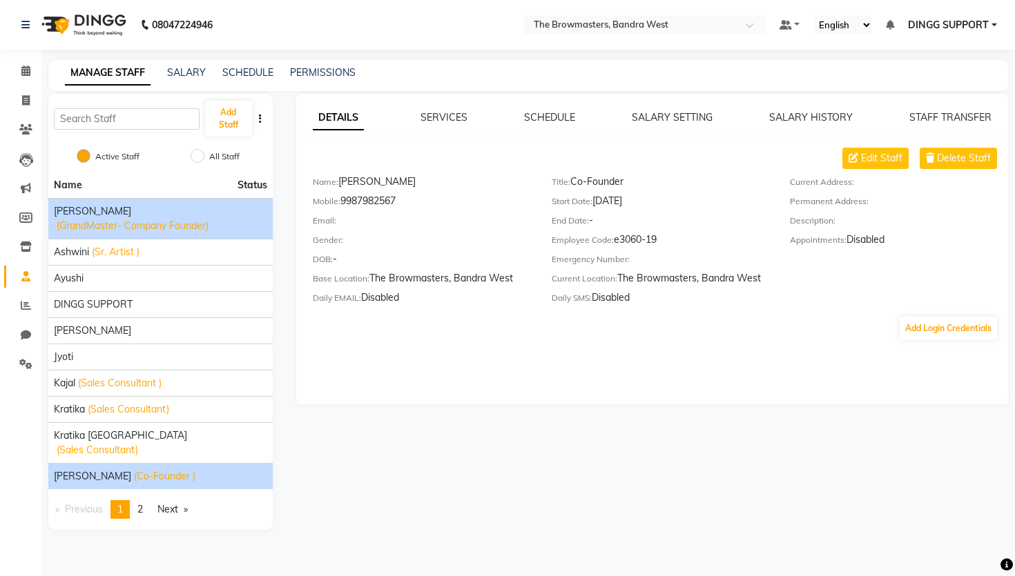
click at [106, 227] on span "(GrandMaster- Company Founder)" at bounding box center [133, 226] width 152 height 14
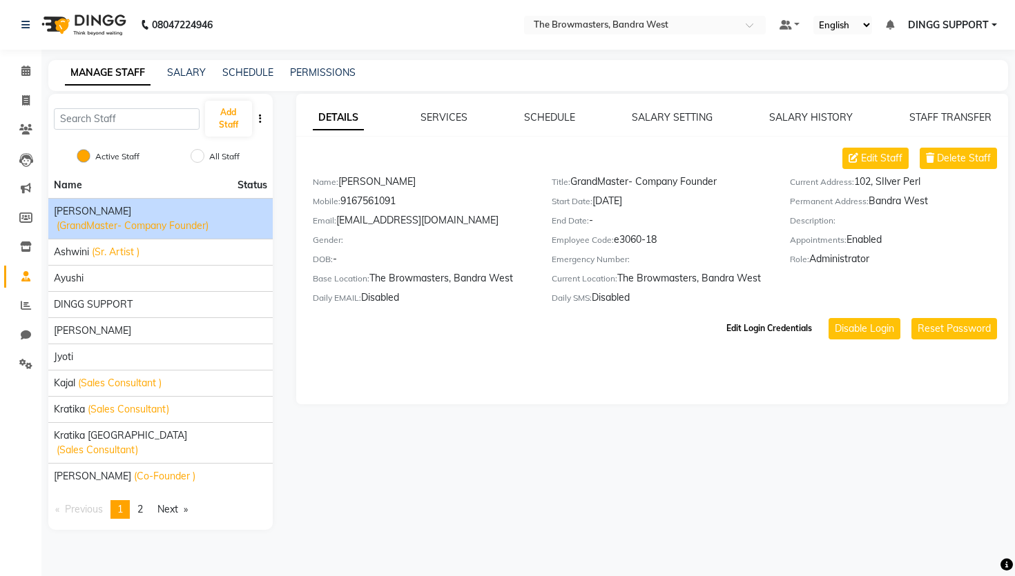
click at [759, 335] on button "Edit Login Credentials" at bounding box center [769, 328] width 97 height 23
select select "3389"
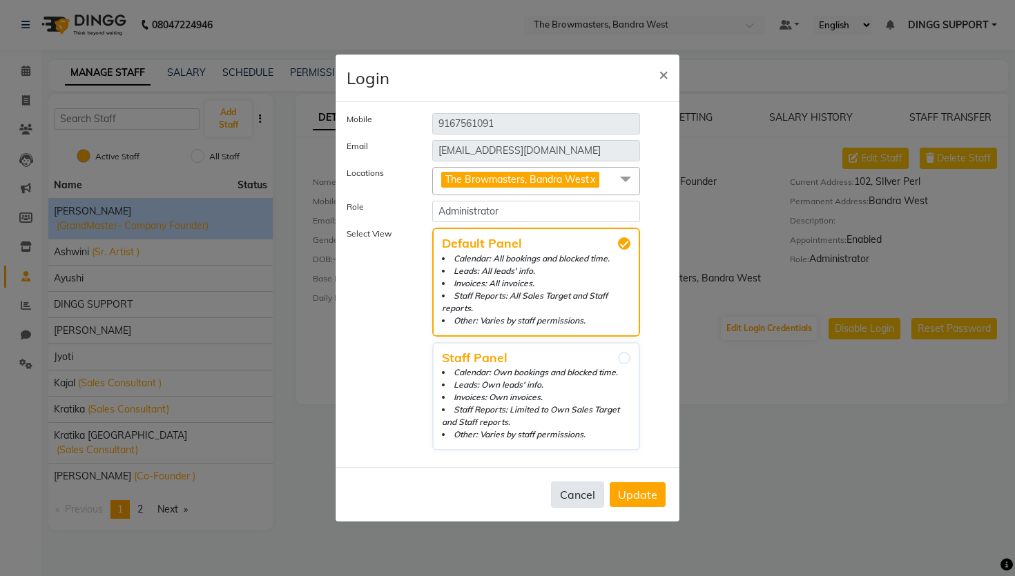
click at [580, 489] on button "Cancel" at bounding box center [577, 495] width 53 height 26
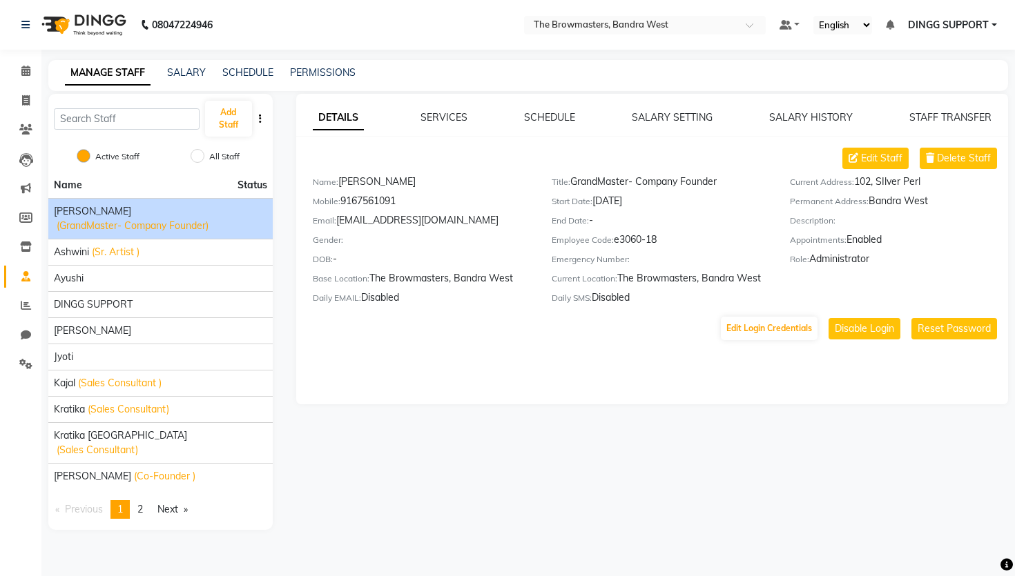
click at [382, 202] on div "Mobile: [PHONE_NUMBER]" at bounding box center [422, 203] width 218 height 19
copy div "9167561091"
click at [946, 325] on button "Reset Password" at bounding box center [954, 328] width 86 height 21
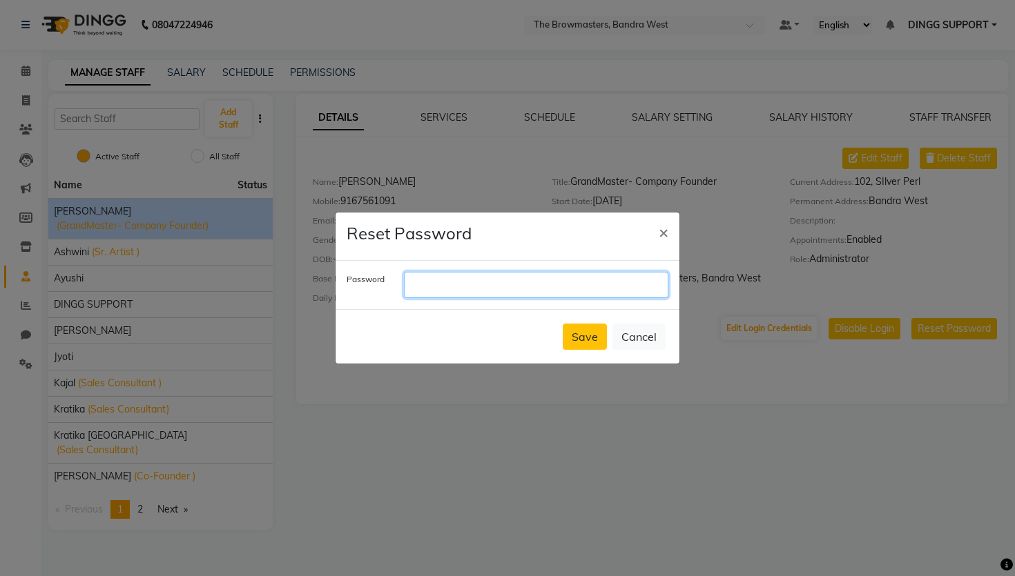
click at [530, 282] on input "text" at bounding box center [536, 285] width 264 height 26
paste input "9167561091"
type input "9167561091"
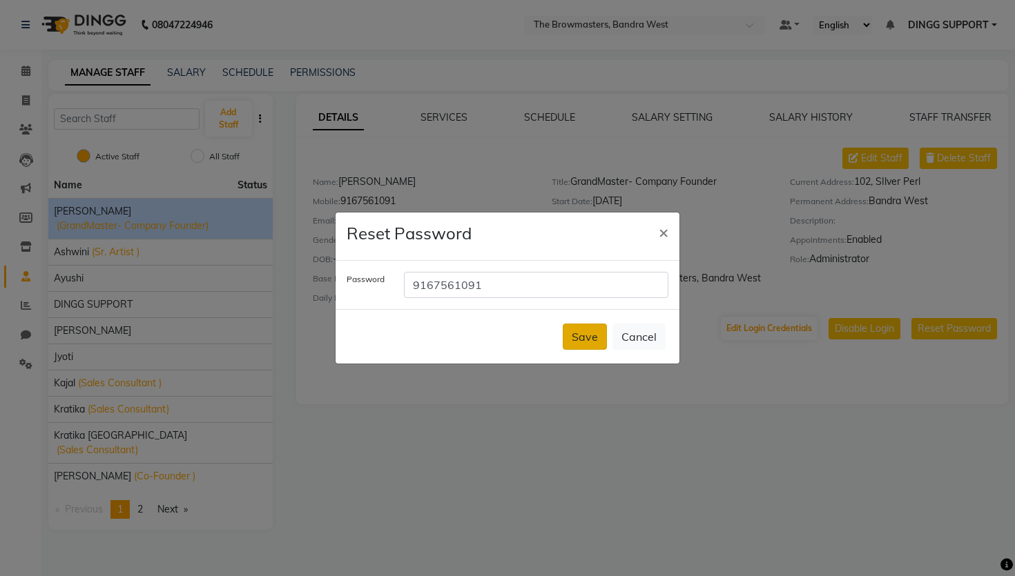
click at [578, 329] on button "Save" at bounding box center [585, 337] width 44 height 26
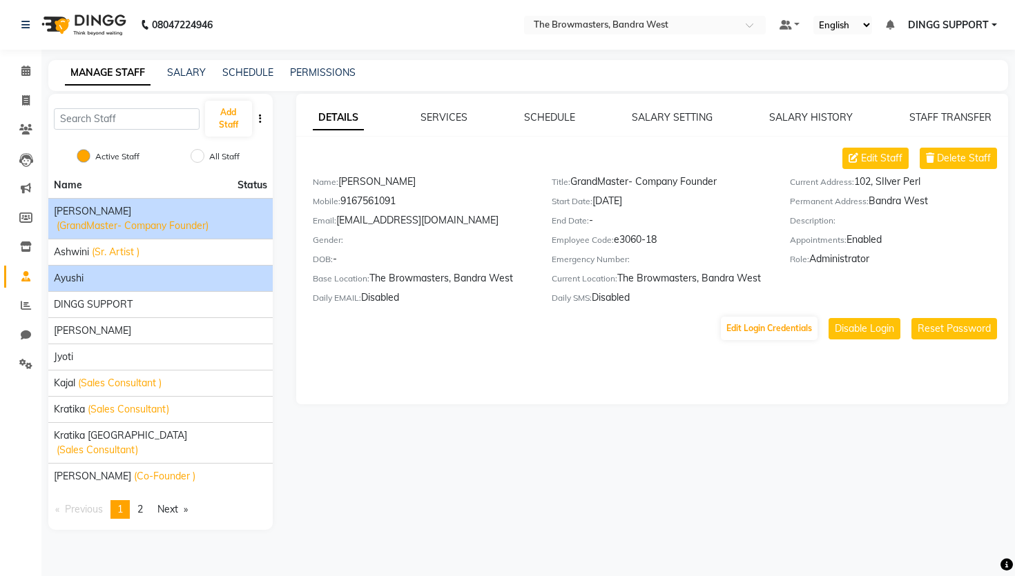
click at [92, 273] on div "Ayushi" at bounding box center [160, 278] width 213 height 14
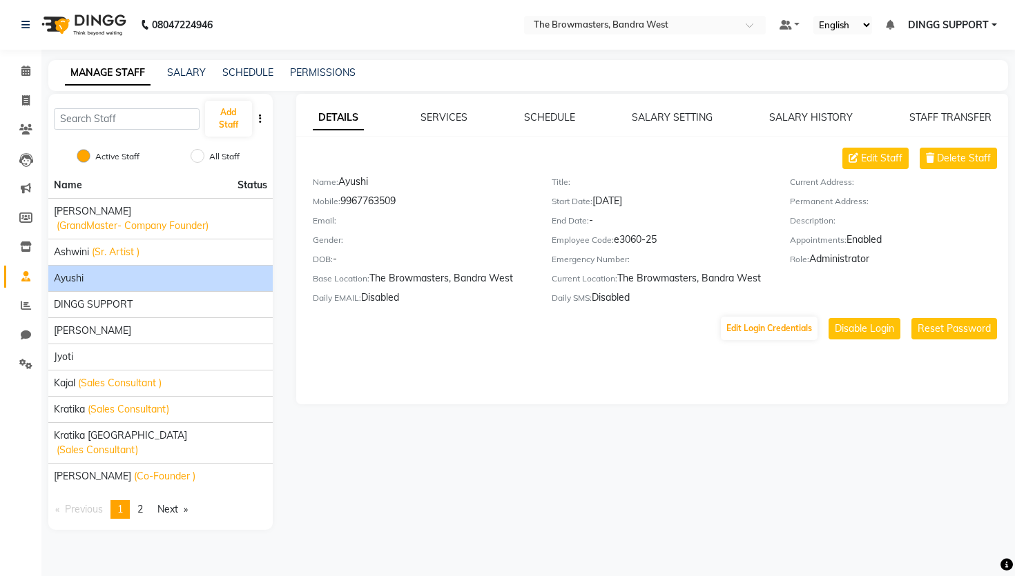
drag, startPoint x: 342, startPoint y: 204, endPoint x: 420, endPoint y: 202, distance: 78.0
click at [420, 202] on div "Mobile: [PHONE_NUMBER]" at bounding box center [422, 203] width 218 height 19
drag, startPoint x: 344, startPoint y: 203, endPoint x: 422, endPoint y: 204, distance: 78.7
click at [422, 204] on div "Mobile: [PHONE_NUMBER]" at bounding box center [422, 203] width 218 height 19
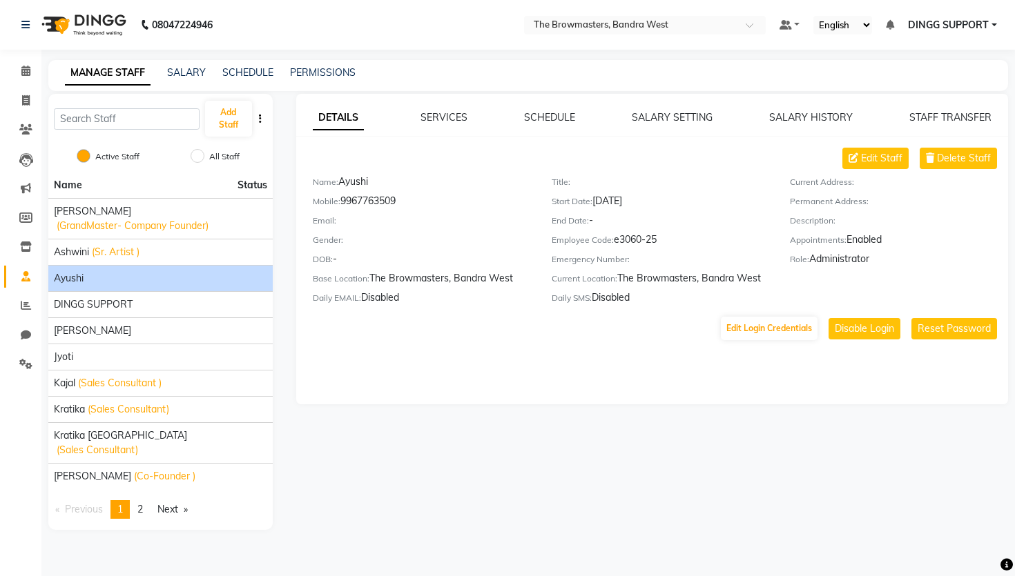
click at [422, 204] on div "Mobile: [PHONE_NUMBER]" at bounding box center [422, 203] width 218 height 19
drag, startPoint x: 345, startPoint y: 203, endPoint x: 410, endPoint y: 199, distance: 65.0
click at [410, 199] on div "Mobile: [PHONE_NUMBER]" at bounding box center [422, 203] width 218 height 19
drag, startPoint x: 338, startPoint y: 204, endPoint x: 406, endPoint y: 204, distance: 68.3
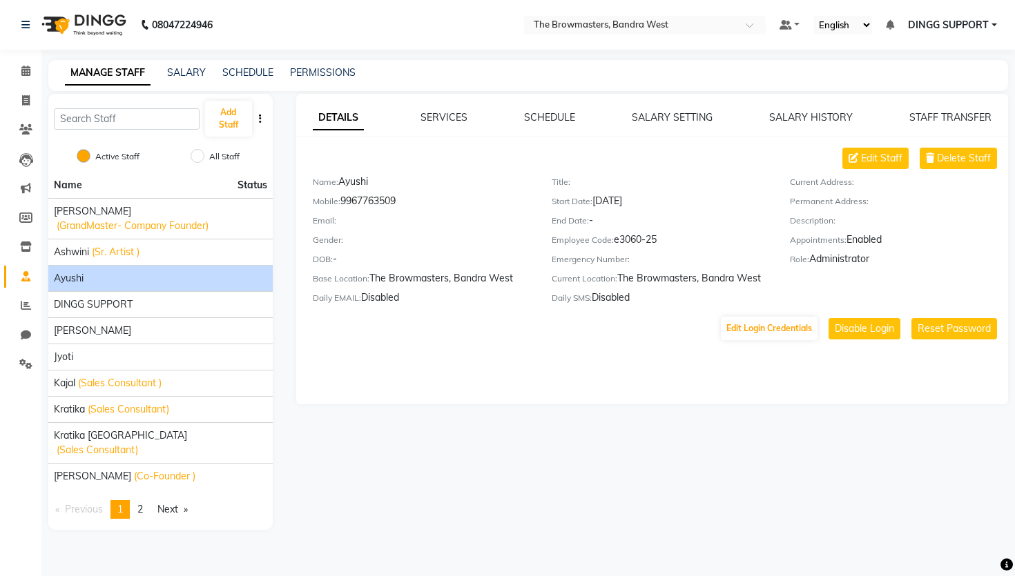
click at [406, 204] on div "Mobile: [PHONE_NUMBER]" at bounding box center [422, 203] width 218 height 19
drag, startPoint x: 341, startPoint y: 200, endPoint x: 445, endPoint y: 201, distance: 104.2
click at [445, 201] on div "Mobile: [PHONE_NUMBER]" at bounding box center [422, 203] width 218 height 19
click at [26, 362] on icon at bounding box center [25, 364] width 13 height 10
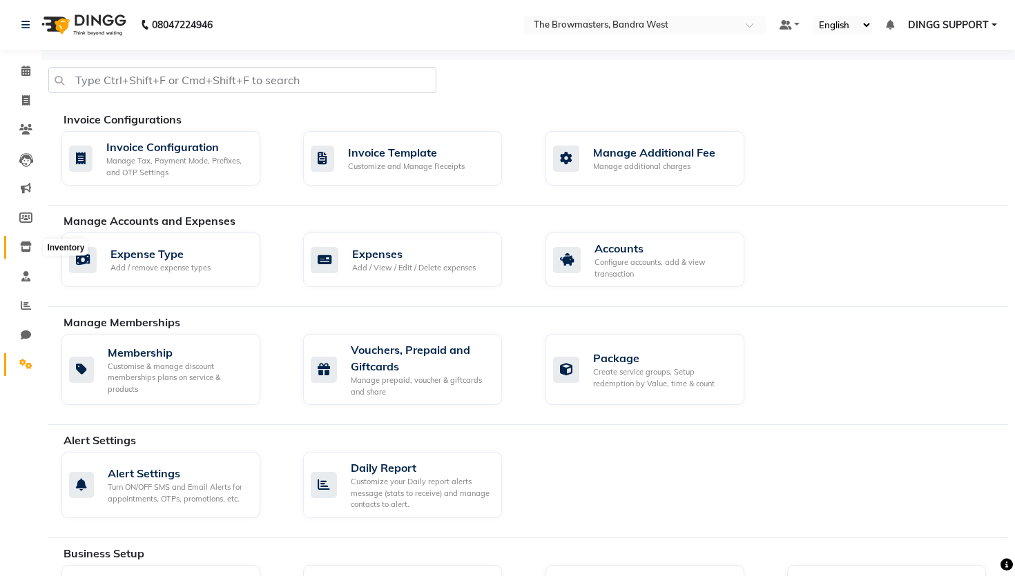
click at [27, 250] on icon at bounding box center [26, 247] width 12 height 10
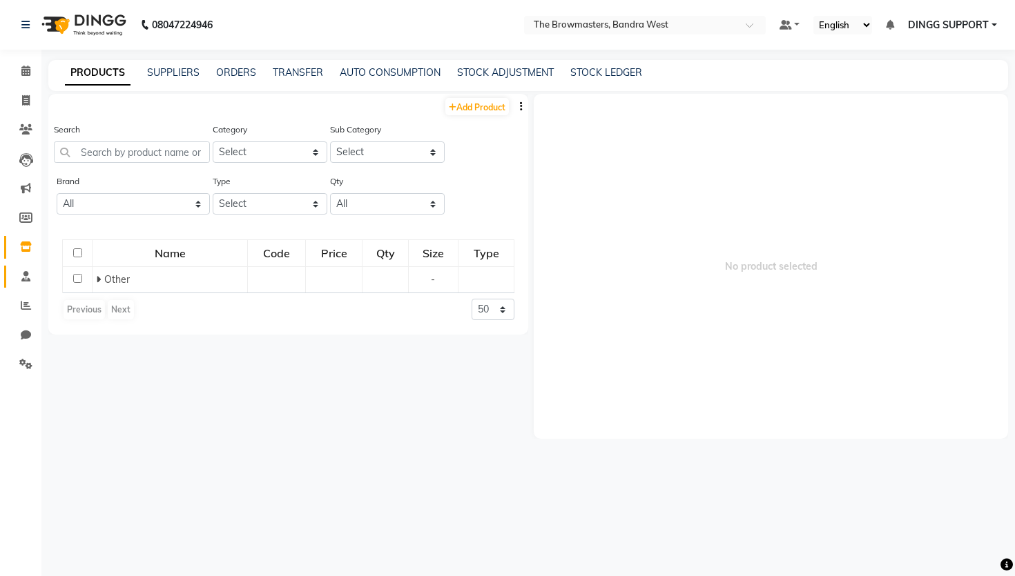
click at [30, 266] on link "Staff" at bounding box center [20, 277] width 33 height 23
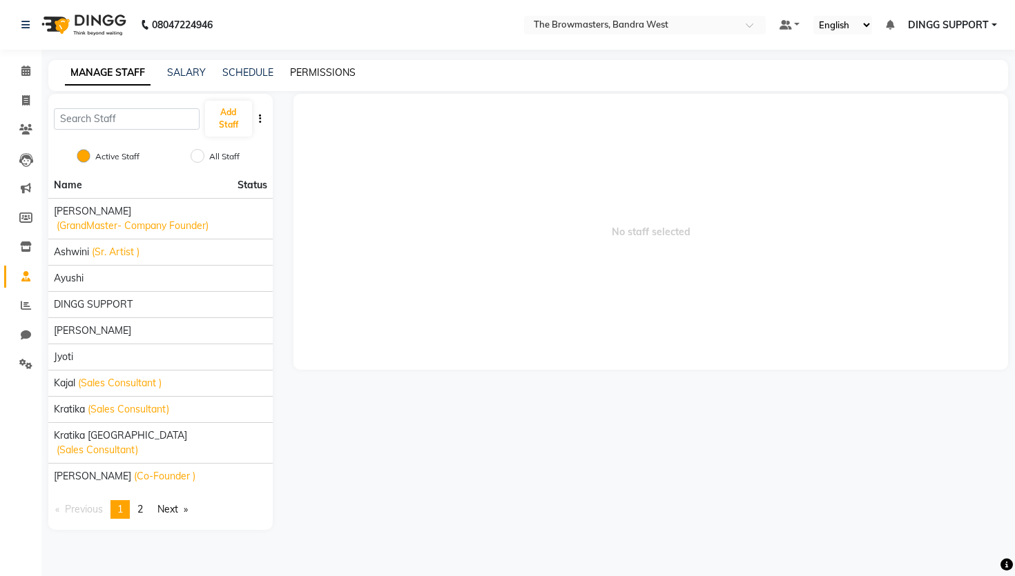
click at [301, 75] on link "PERMISSIONS" at bounding box center [323, 72] width 66 height 12
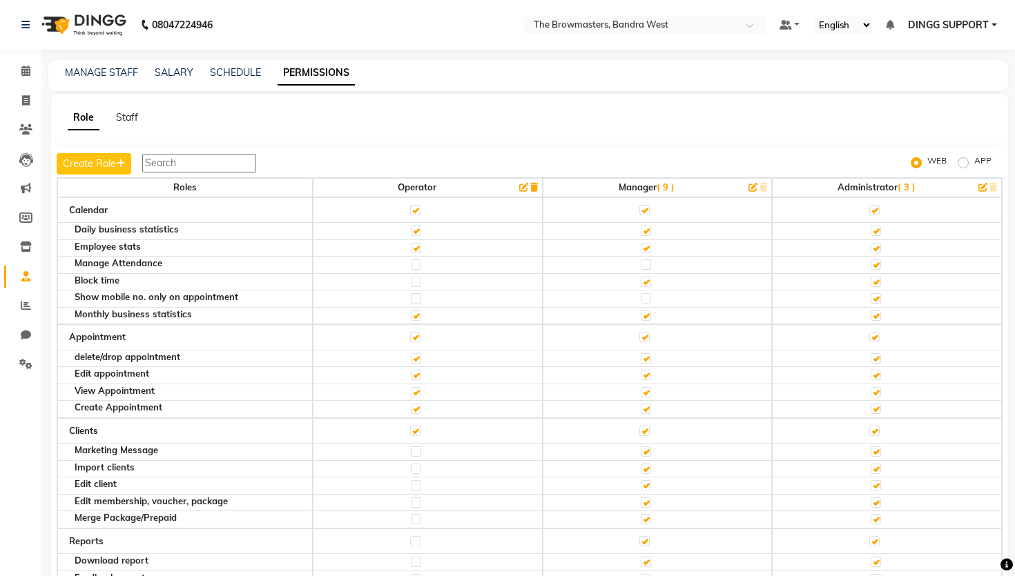
click at [175, 164] on input "text" at bounding box center [199, 163] width 114 height 19
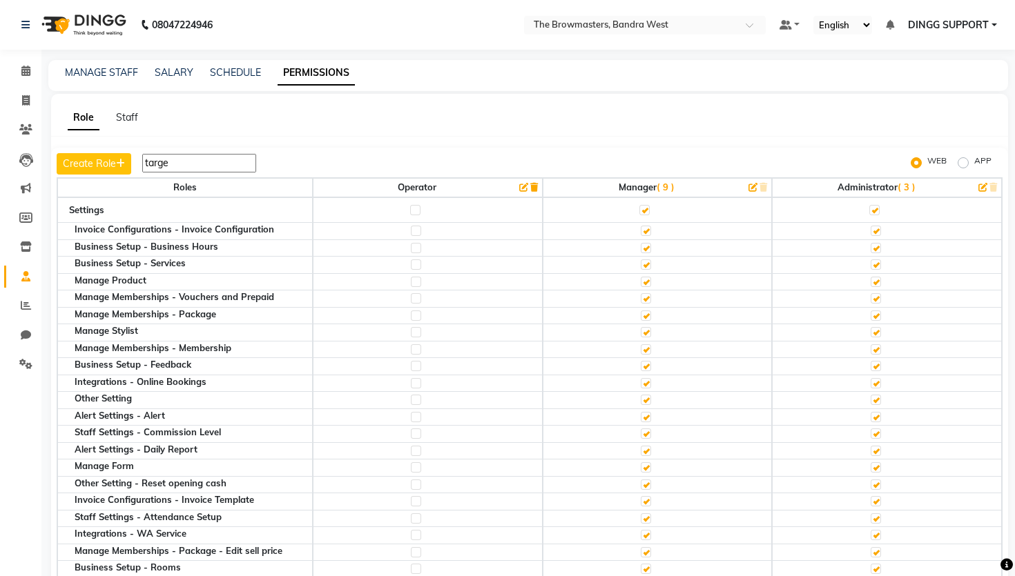
type input "target"
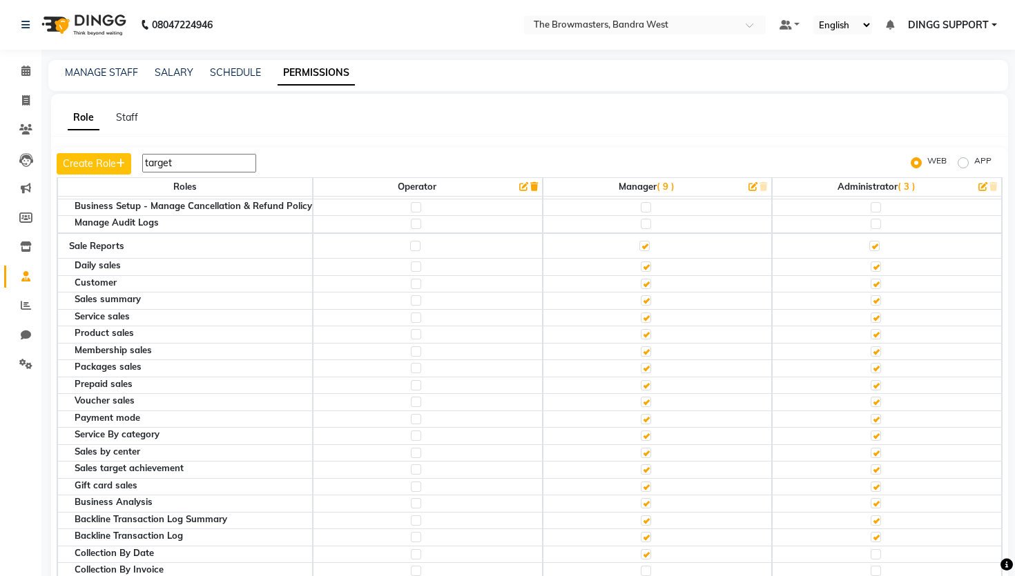
scroll to position [30, 0]
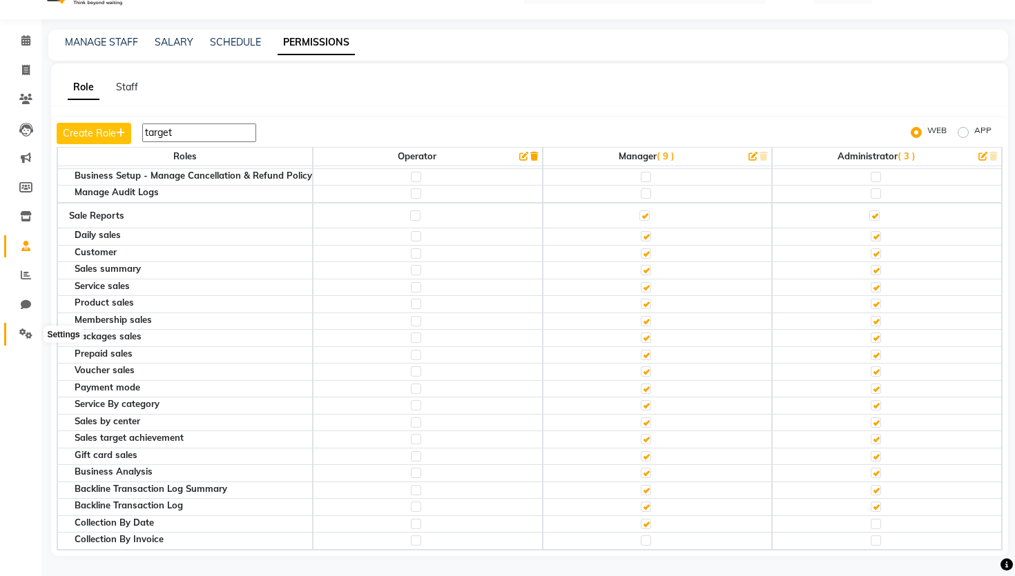
click at [23, 338] on span at bounding box center [26, 334] width 24 height 16
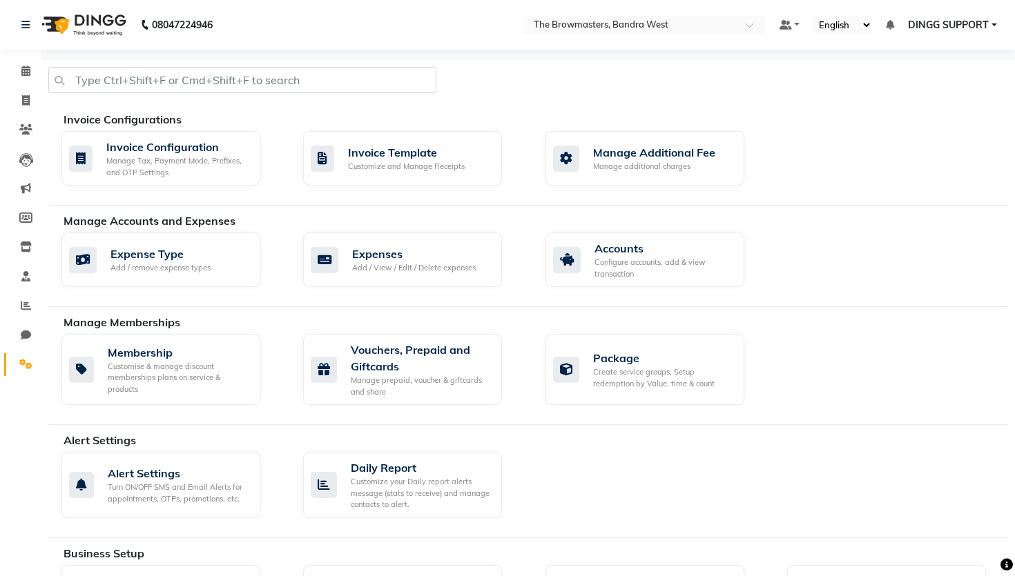
click at [539, 415] on div "Manage Memberships Membership Customise & manage discount memberships plans on …" at bounding box center [527, 369] width 959 height 111
click at [26, 273] on icon at bounding box center [25, 276] width 9 height 10
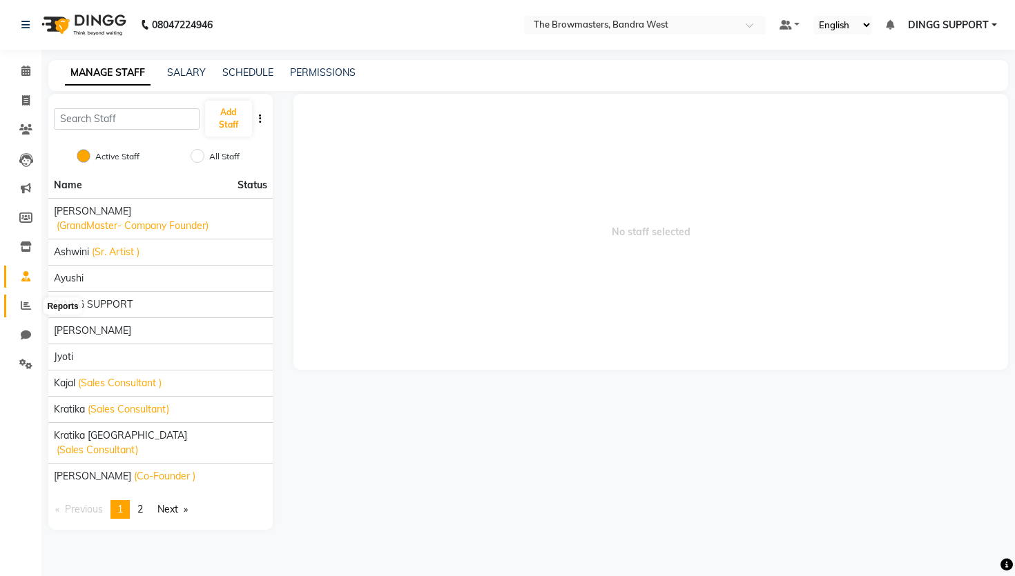
click at [28, 304] on icon at bounding box center [26, 305] width 10 height 10
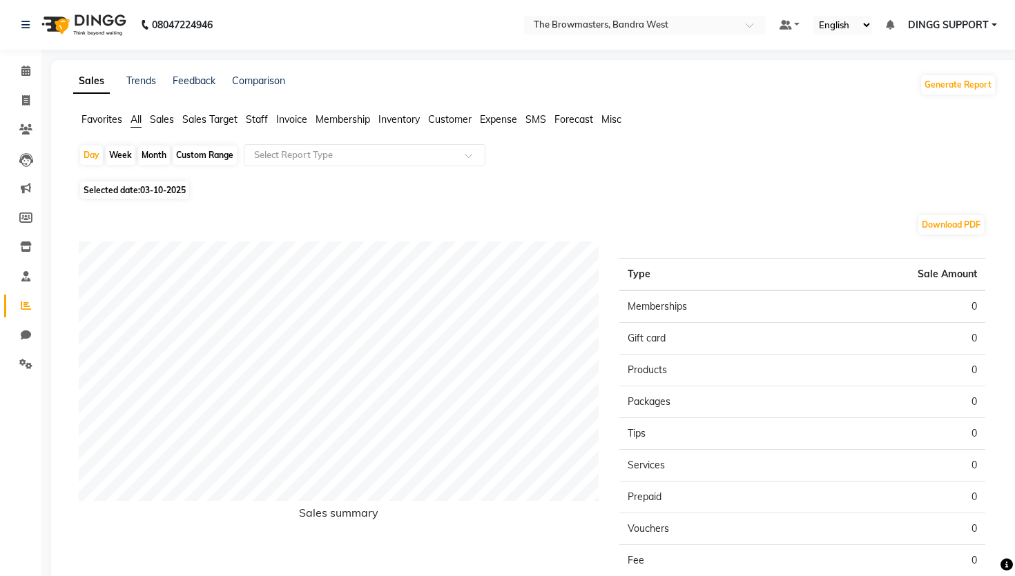
click at [214, 114] on span "Sales Target" at bounding box center [209, 119] width 55 height 12
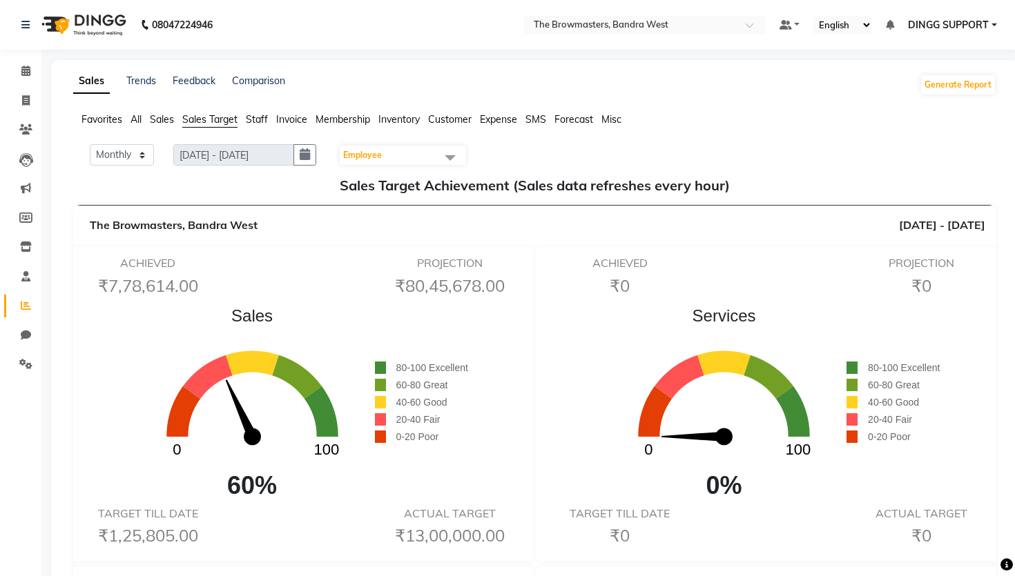
click at [391, 160] on span "Employee" at bounding box center [403, 155] width 126 height 19
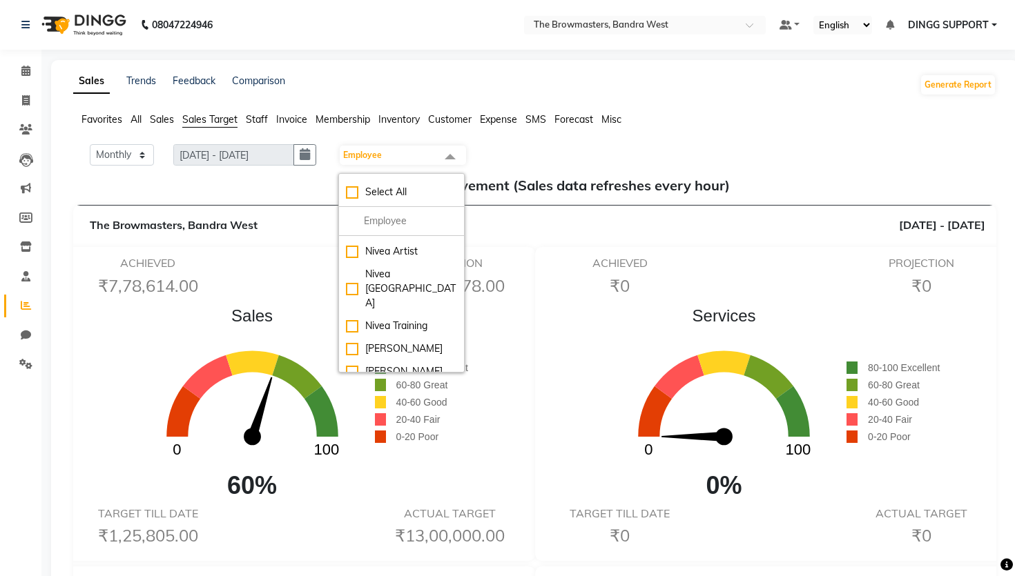
scroll to position [279, 0]
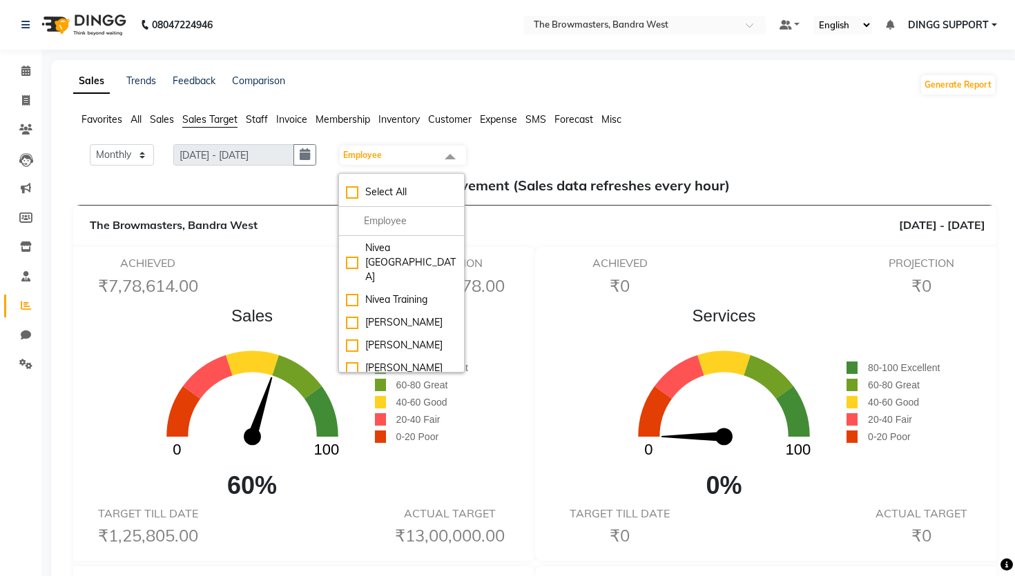
click at [385, 361] on div "[PERSON_NAME]" at bounding box center [401, 368] width 111 height 14
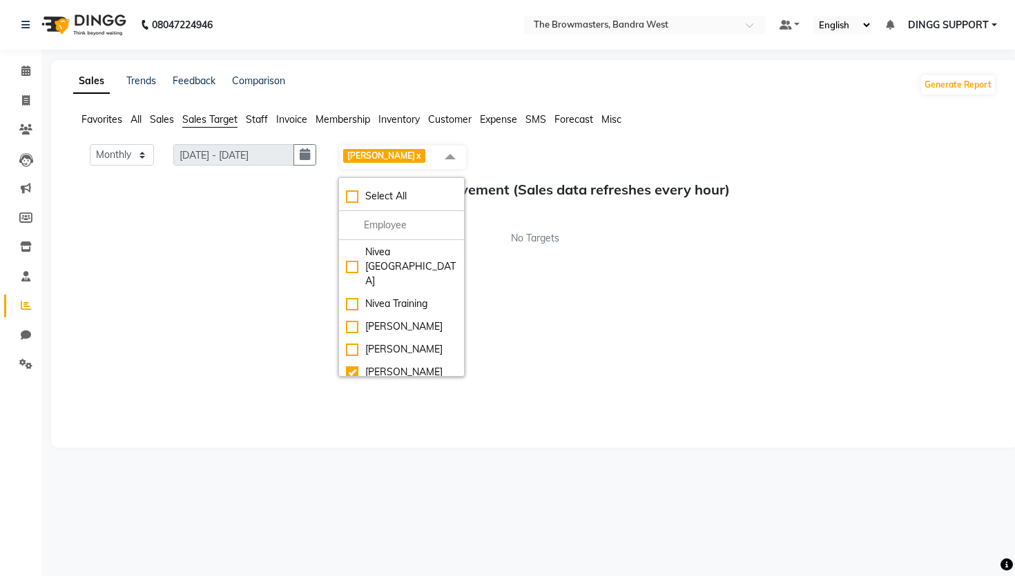
click at [385, 361] on li "[PERSON_NAME]" at bounding box center [401, 372] width 125 height 23
checkbox input "false"
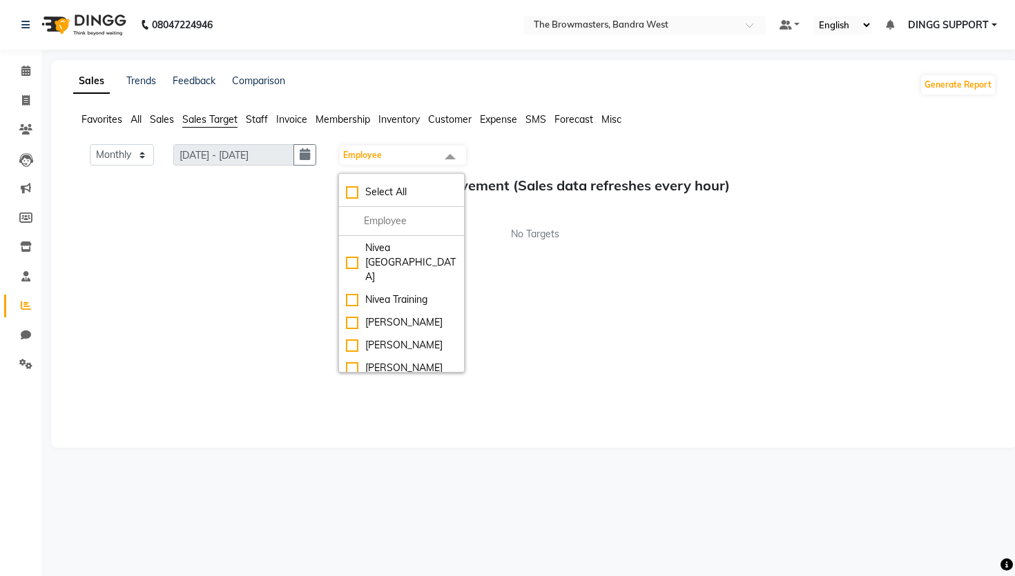
click at [982, 24] on span "DINGG SUPPORT" at bounding box center [948, 25] width 81 height 14
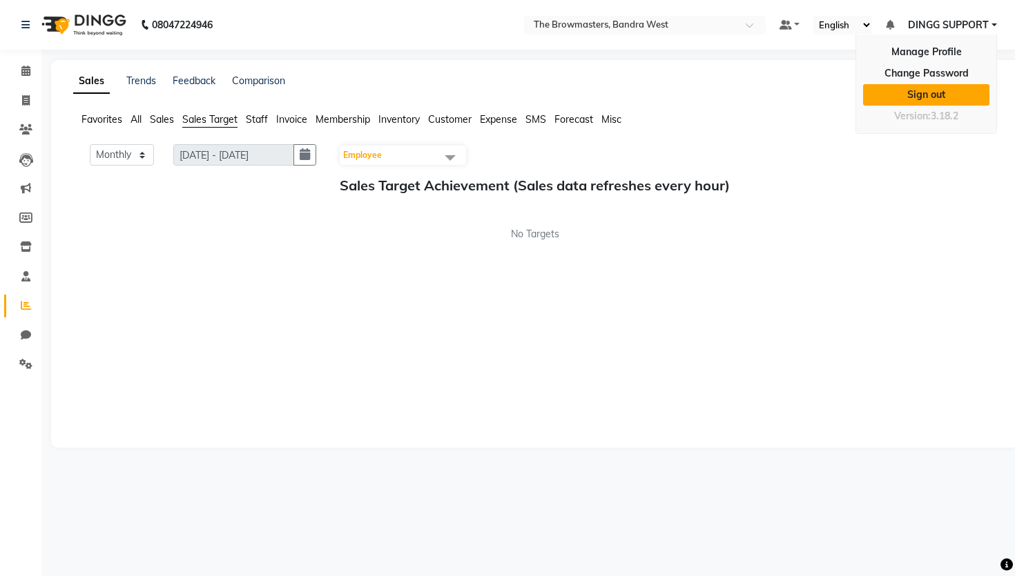
click at [923, 98] on link "Sign out" at bounding box center [926, 94] width 126 height 21
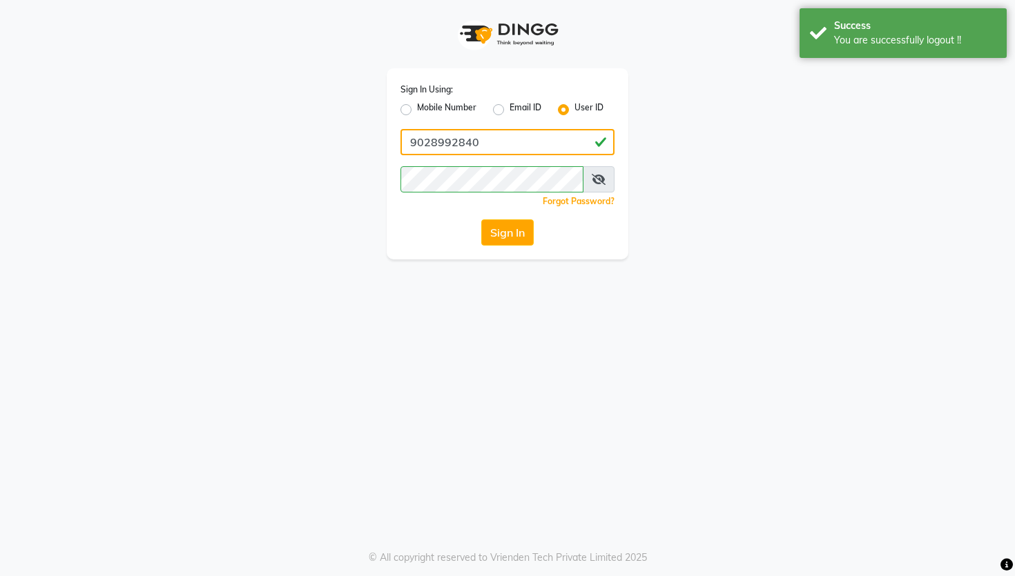
click at [428, 148] on input "9028992840" at bounding box center [507, 142] width 214 height 26
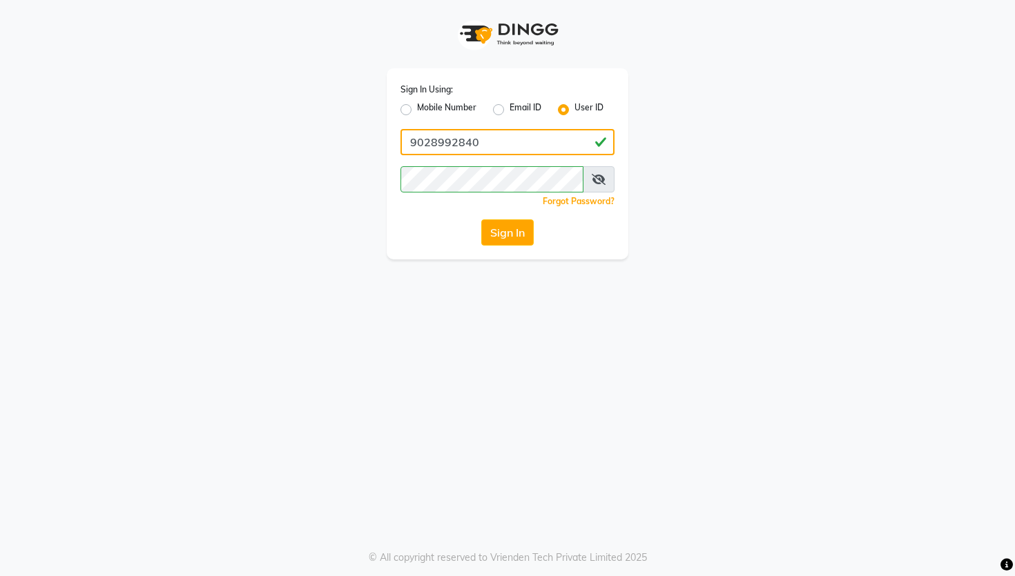
click at [503, 135] on input "9028992840" at bounding box center [507, 142] width 214 height 26
paste input "thebrowmasters"
type input "thebrowmasters"
click at [409, 266] on div "Sign In Using: Mobile Number Email ID User ID thebrowmasters Remember me Forgot…" at bounding box center [507, 288] width 1015 height 576
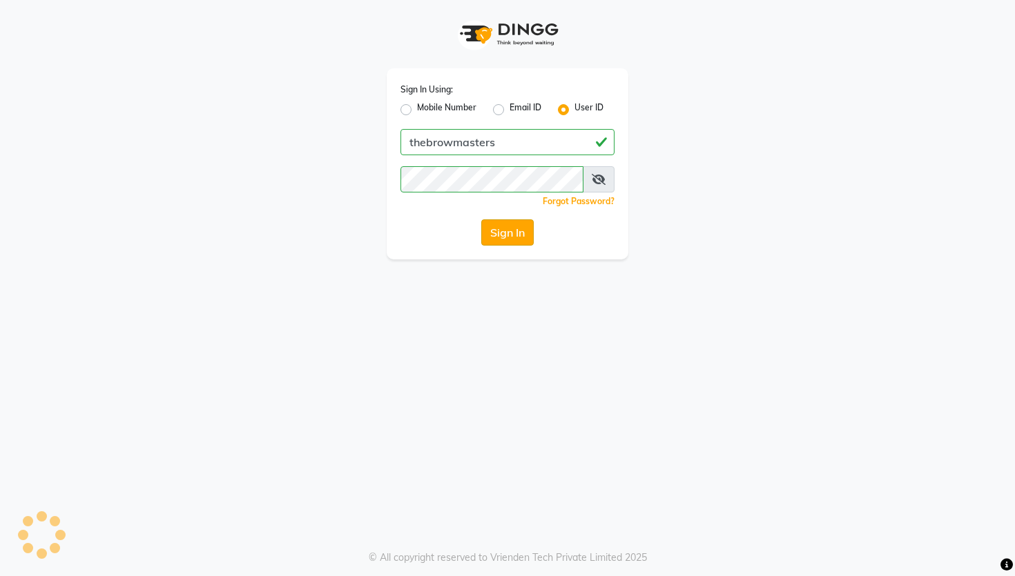
click at [485, 233] on button "Sign In" at bounding box center [507, 232] width 52 height 26
